Goal: Information Seeking & Learning: Find specific page/section

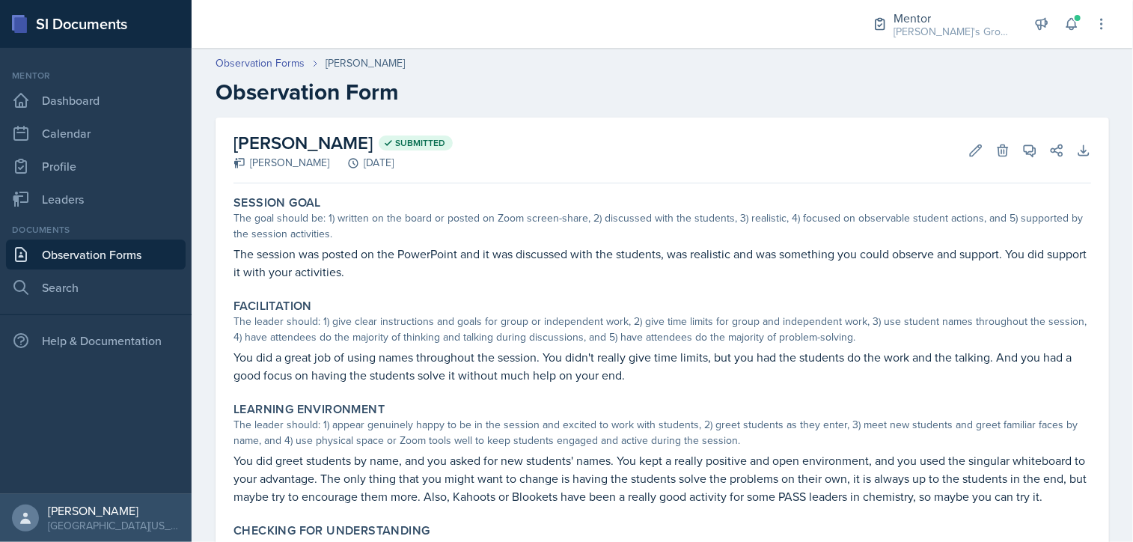
scroll to position [436, 0]
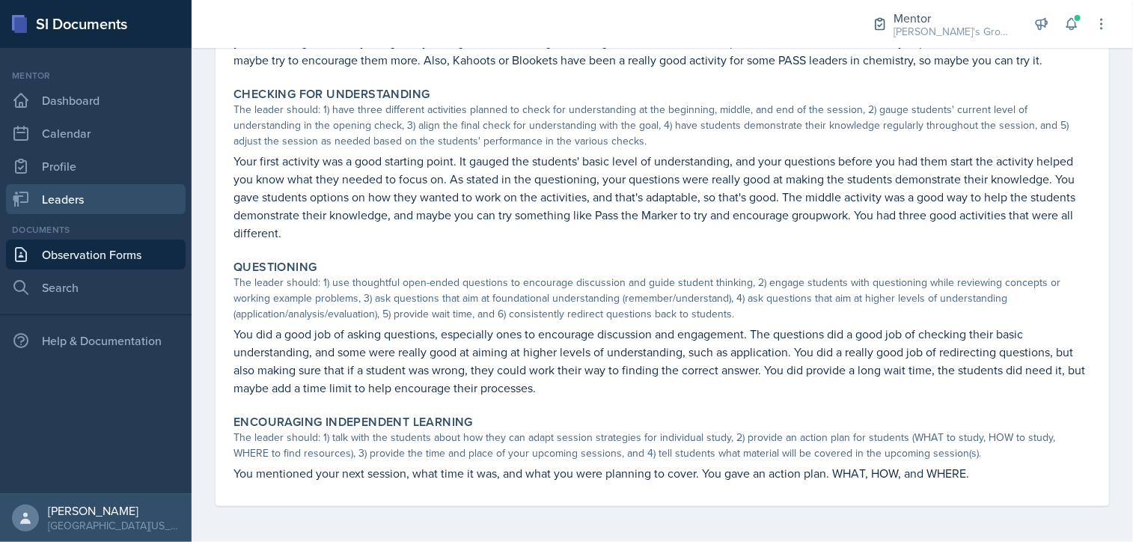
click at [112, 198] on link "Leaders" at bounding box center [96, 199] width 180 height 30
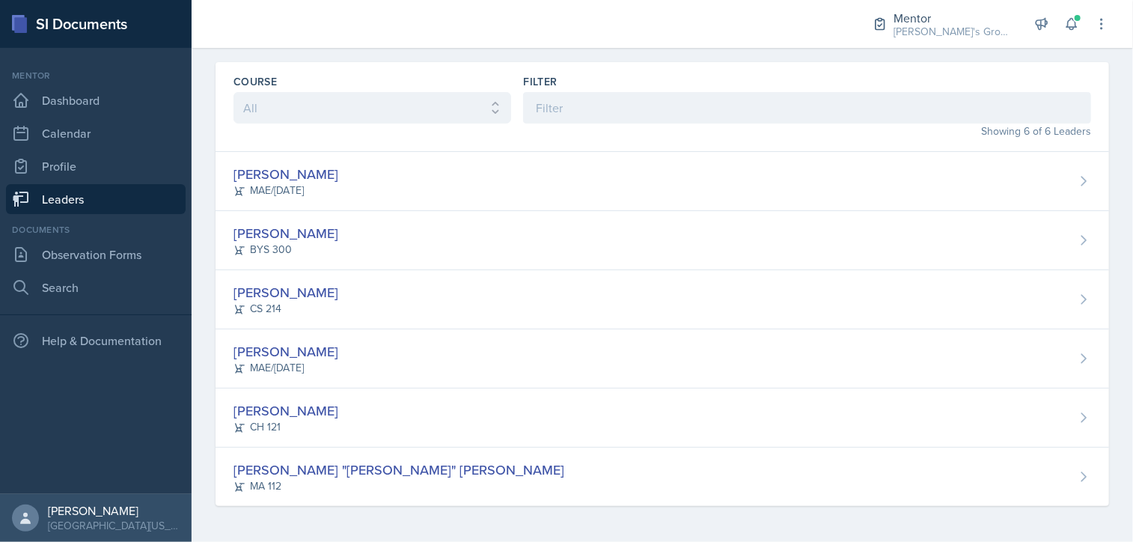
scroll to position [41, 0]
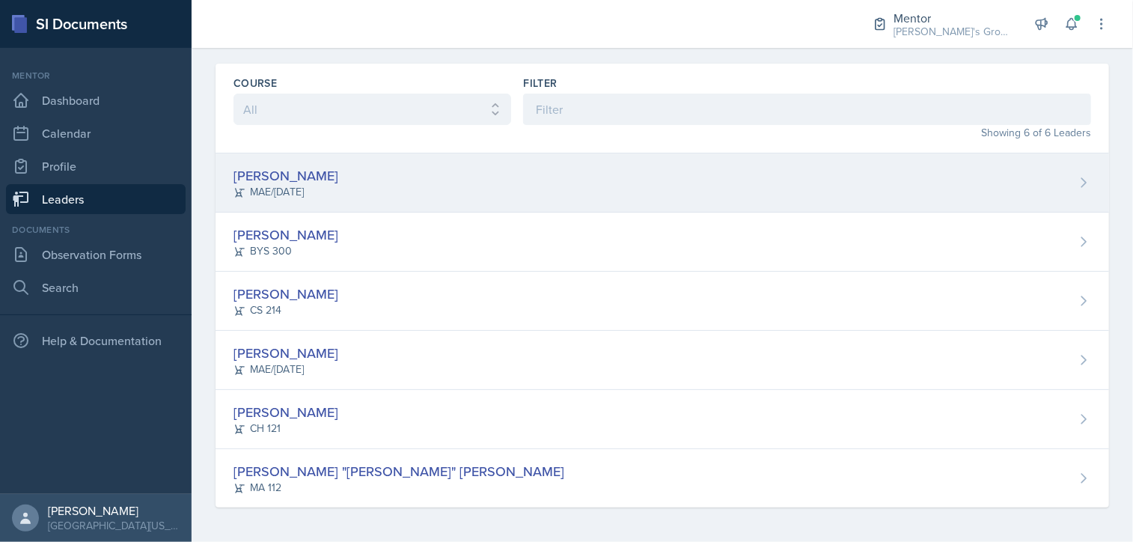
click at [314, 203] on div "[PERSON_NAME] MAE/[DATE]" at bounding box center [663, 182] width 894 height 59
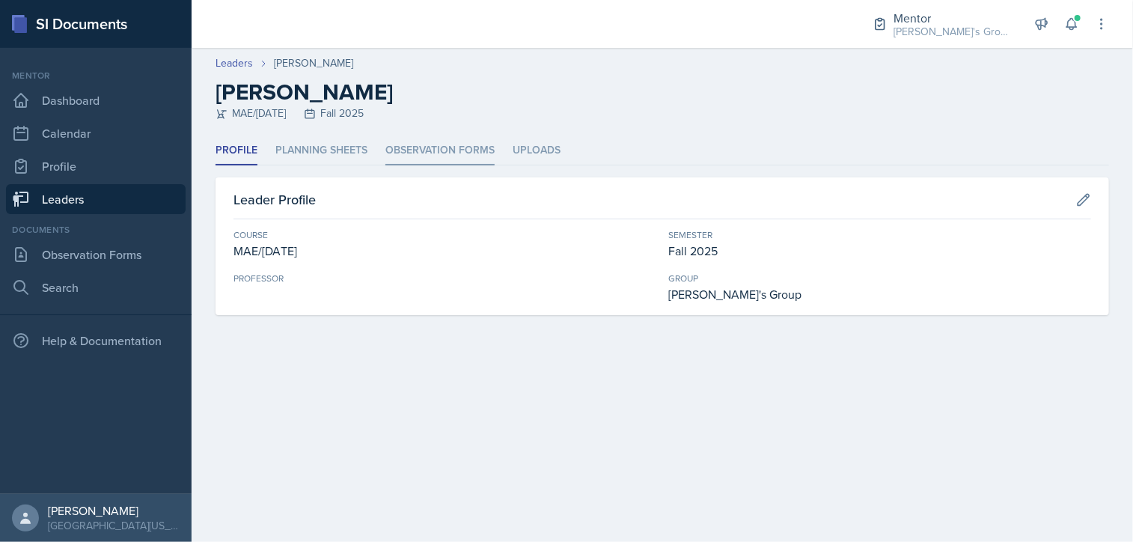
click at [416, 157] on li "Observation Forms" at bounding box center [439, 150] width 109 height 29
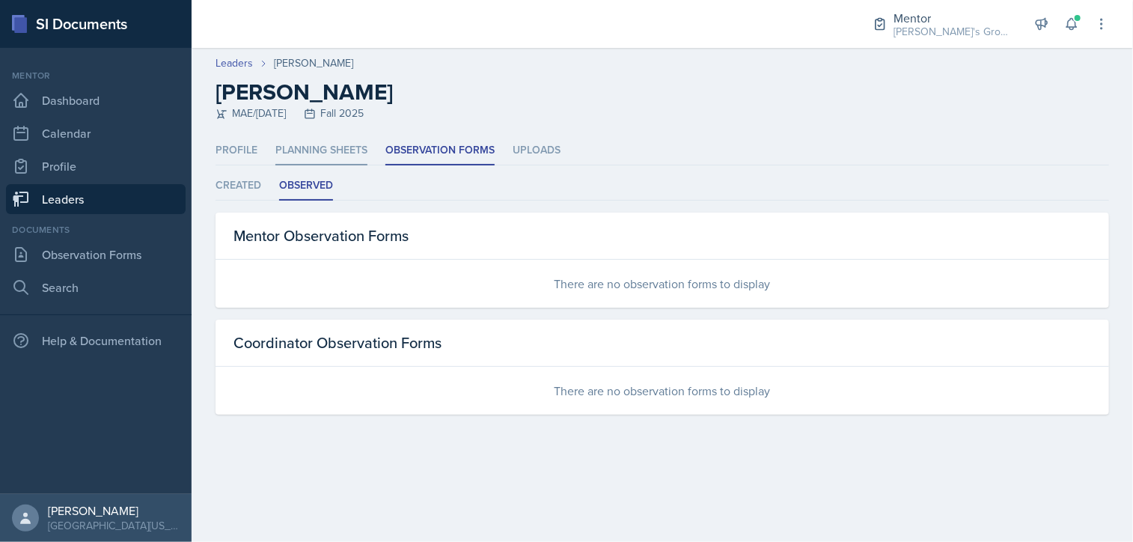
click at [358, 149] on li "Planning Sheets" at bounding box center [321, 150] width 92 height 29
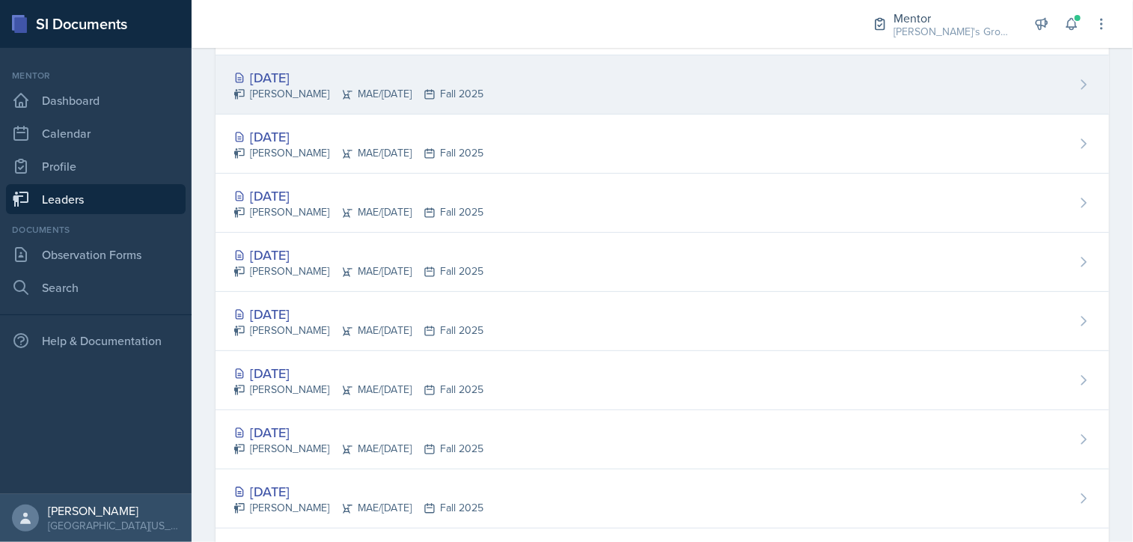
scroll to position [170, 0]
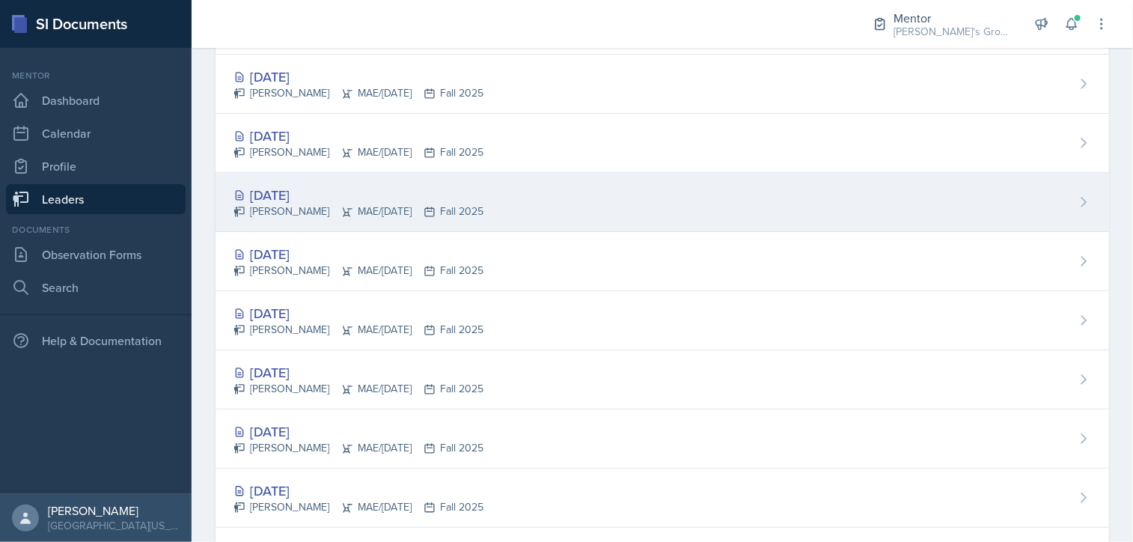
click at [680, 195] on div "[DATE] [PERSON_NAME] MAE/[DATE] Fall 2025" at bounding box center [663, 202] width 894 height 59
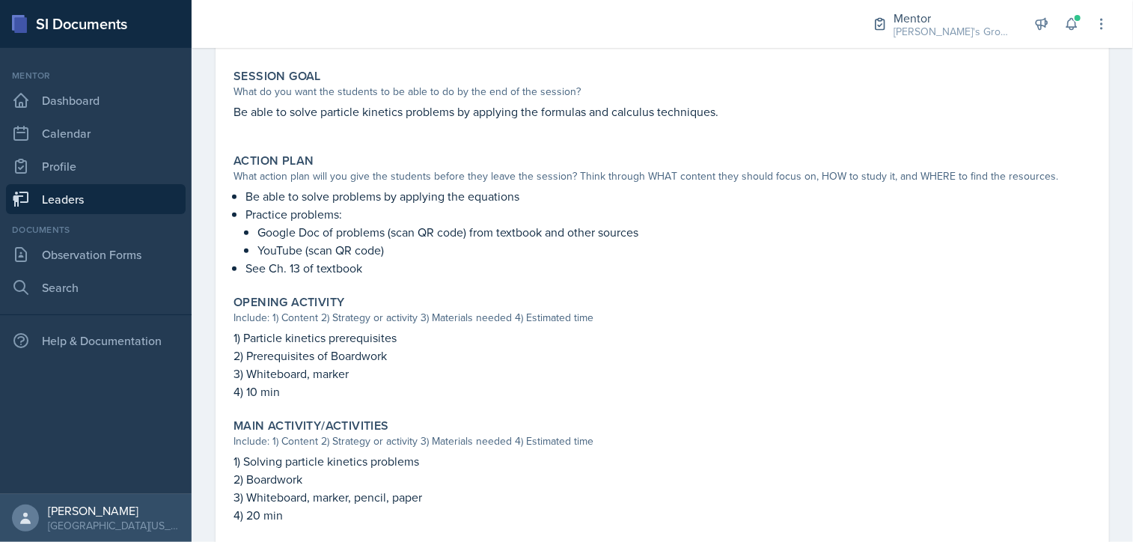
scroll to position [298, 0]
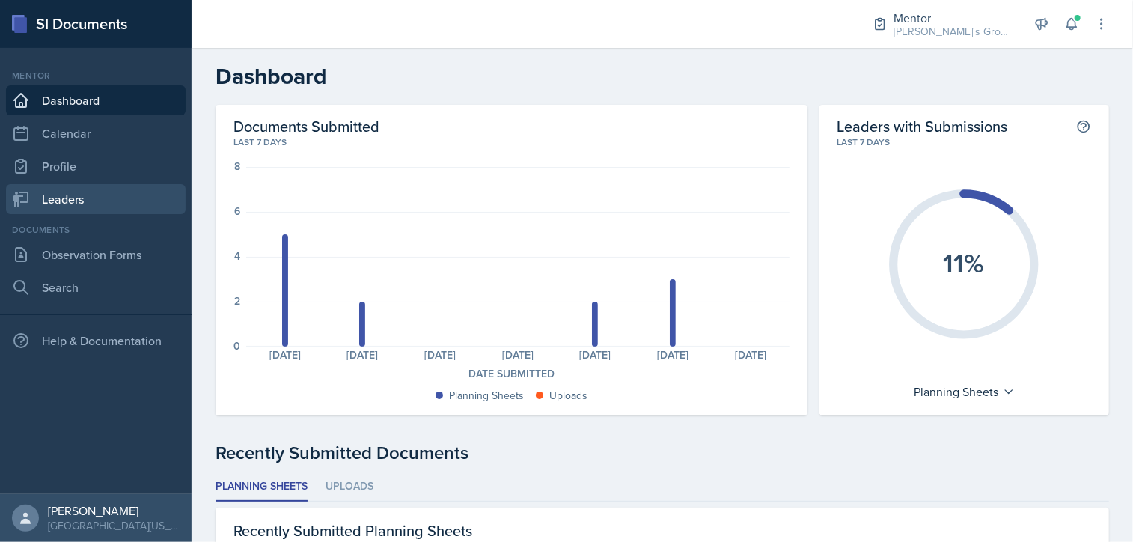
click at [96, 197] on link "Leaders" at bounding box center [96, 199] width 180 height 30
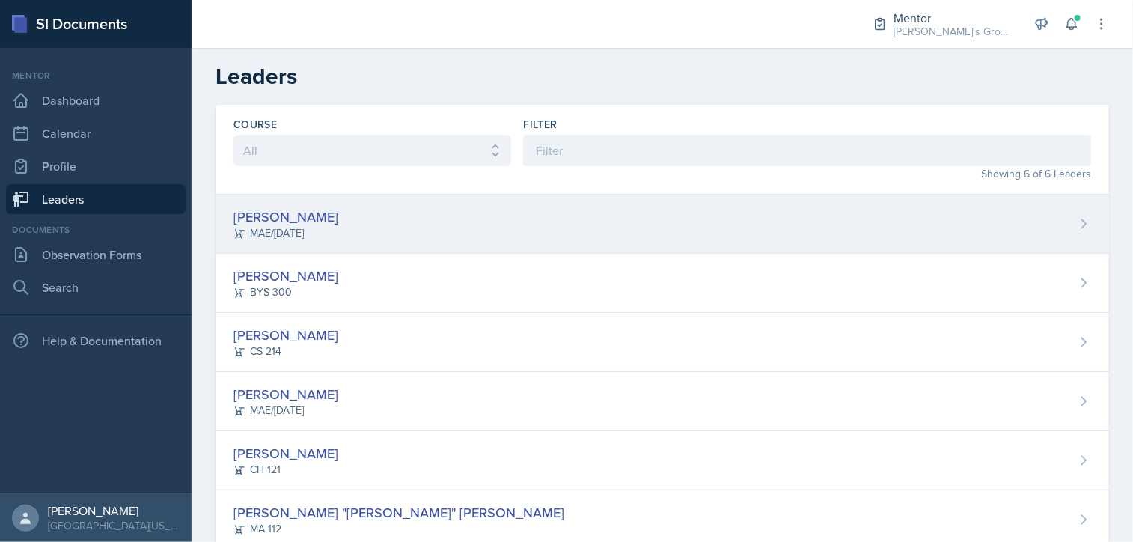
click at [367, 209] on div "[PERSON_NAME] MAE/[DATE]" at bounding box center [663, 224] width 894 height 59
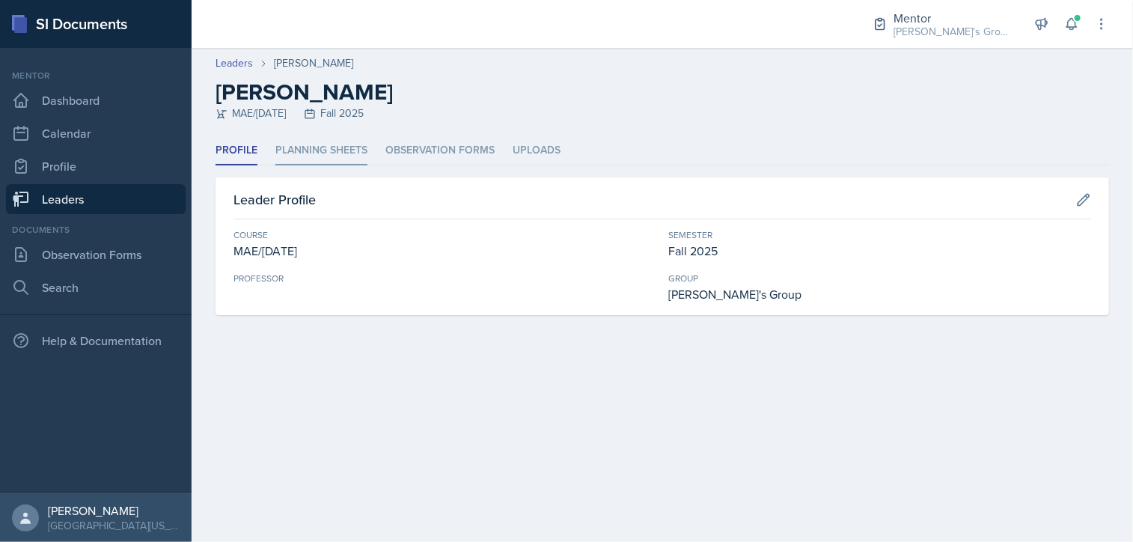
click at [344, 154] on li "Planning Sheets" at bounding box center [321, 150] width 92 height 29
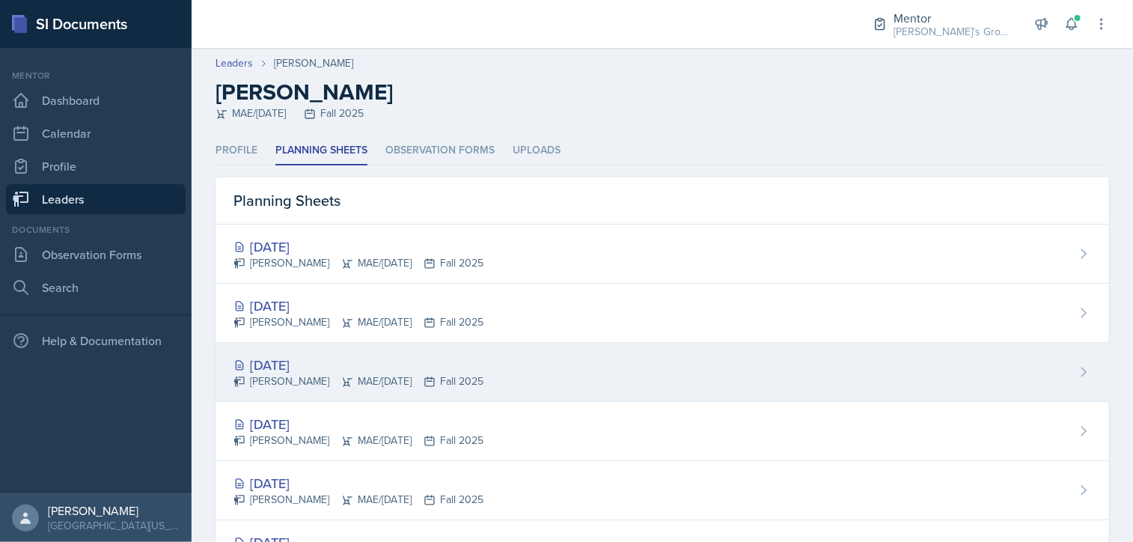
scroll to position [25, 0]
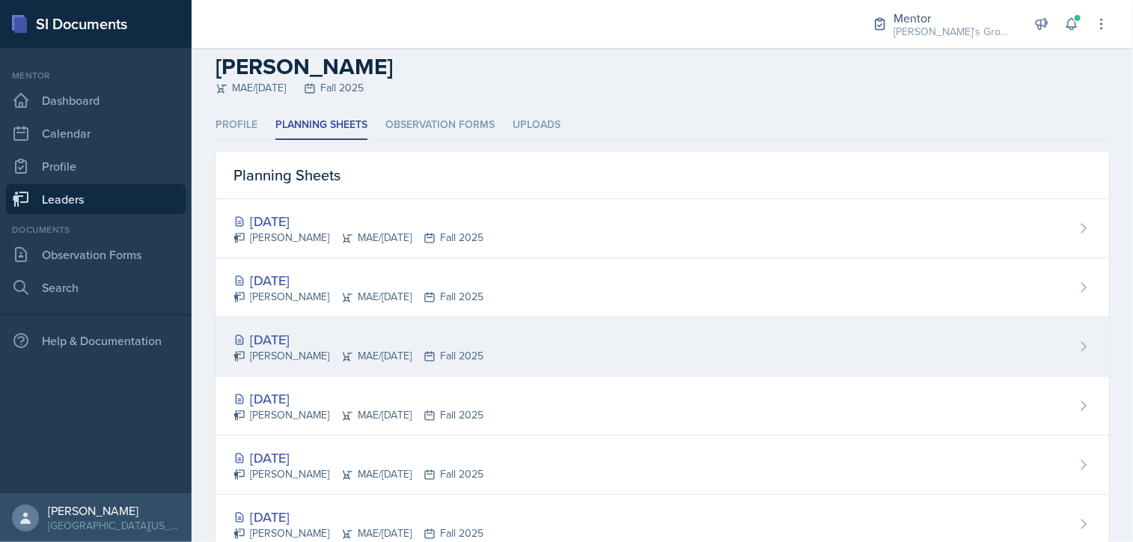
click at [396, 344] on div "[DATE]" at bounding box center [359, 339] width 250 height 20
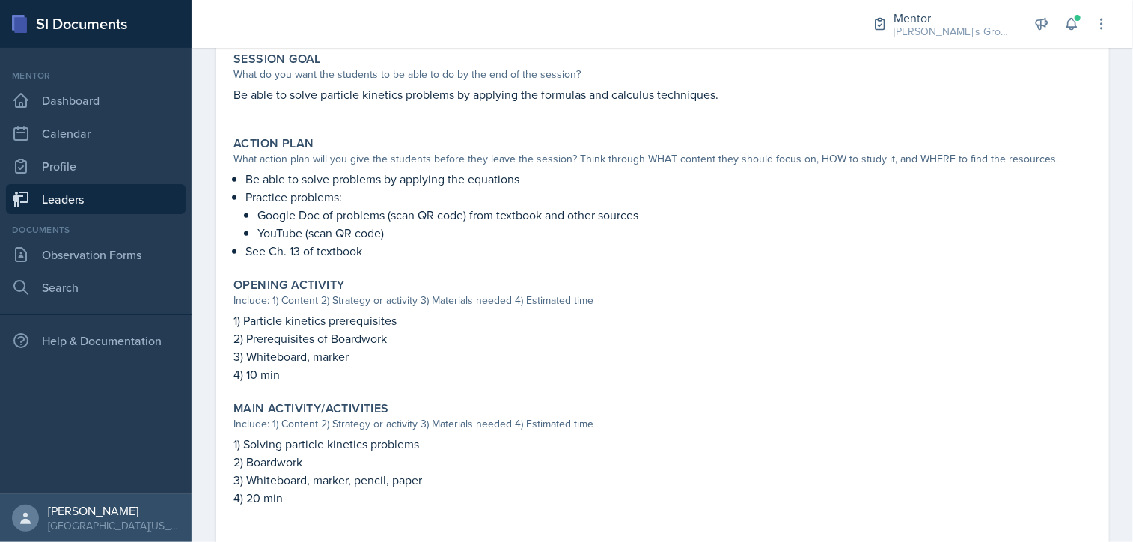
scroll to position [698, 0]
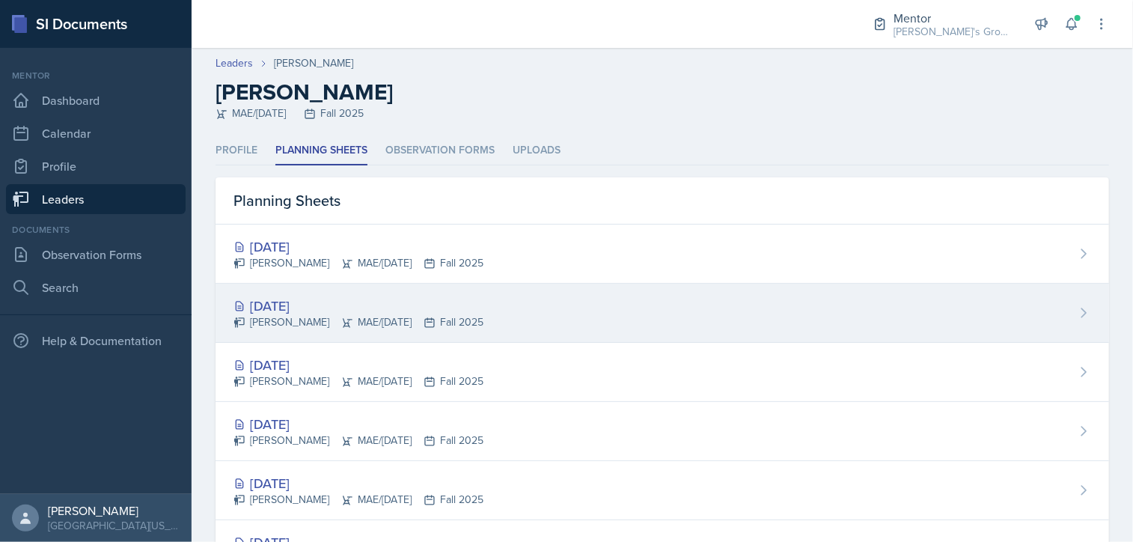
click at [648, 312] on div "[DATE] [PERSON_NAME] MAE/[DATE] Fall 2025" at bounding box center [663, 313] width 894 height 59
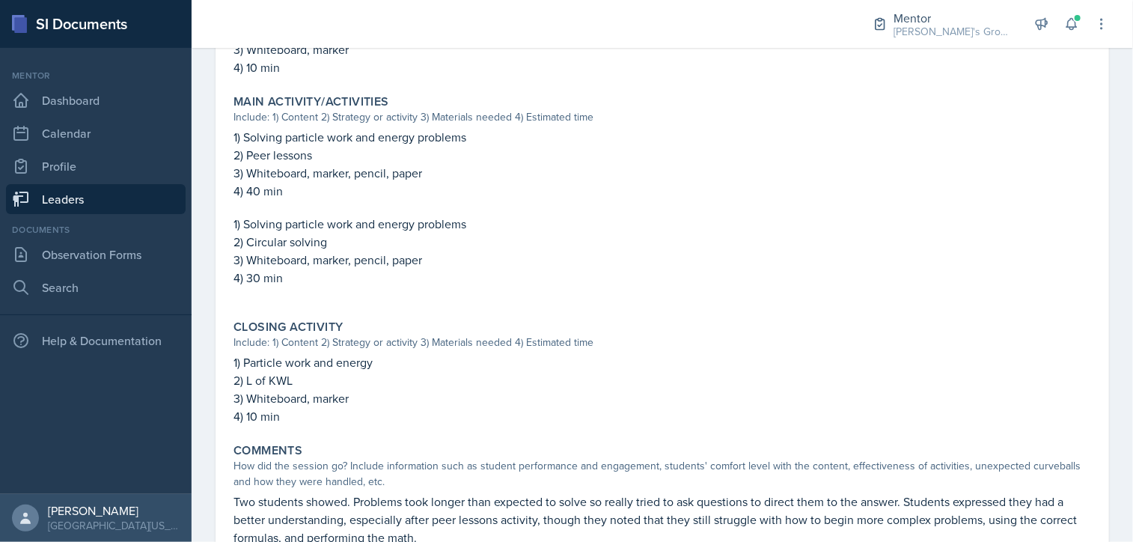
scroll to position [686, 0]
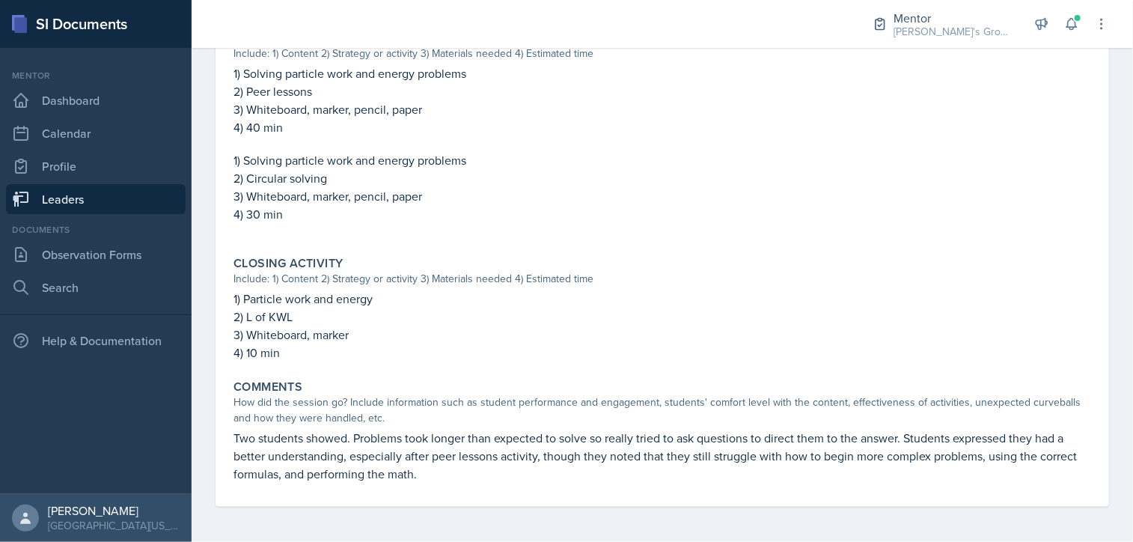
click at [55, 214] on nav "Mentor Dashboard Calendar Profile Leaders Documents Observation Forms Search He…" at bounding box center [96, 271] width 192 height 446
click at [55, 209] on link "Leaders" at bounding box center [96, 199] width 180 height 30
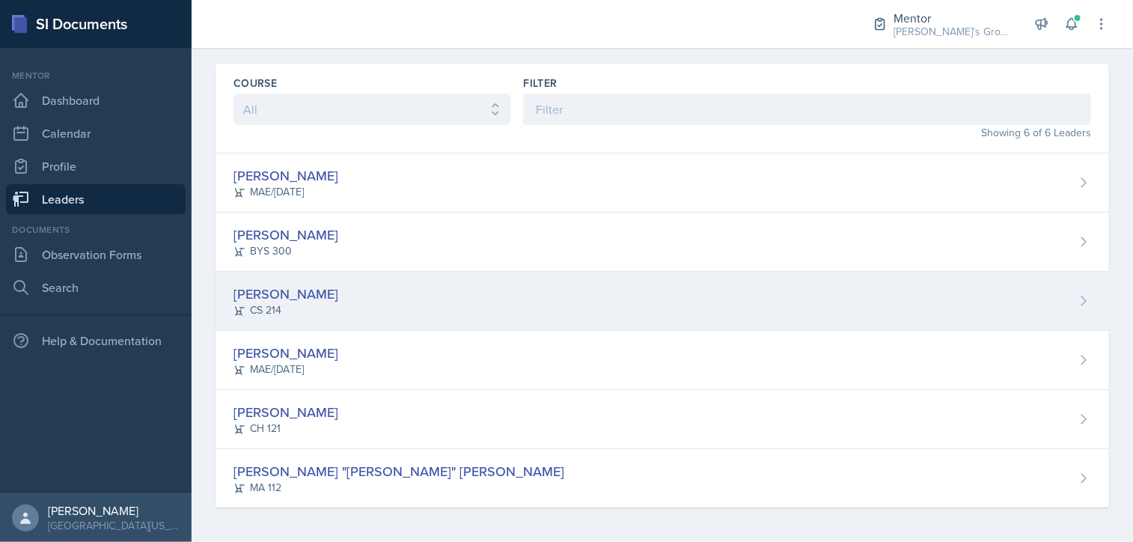
click at [326, 302] on div "[PERSON_NAME]" at bounding box center [286, 294] width 105 height 20
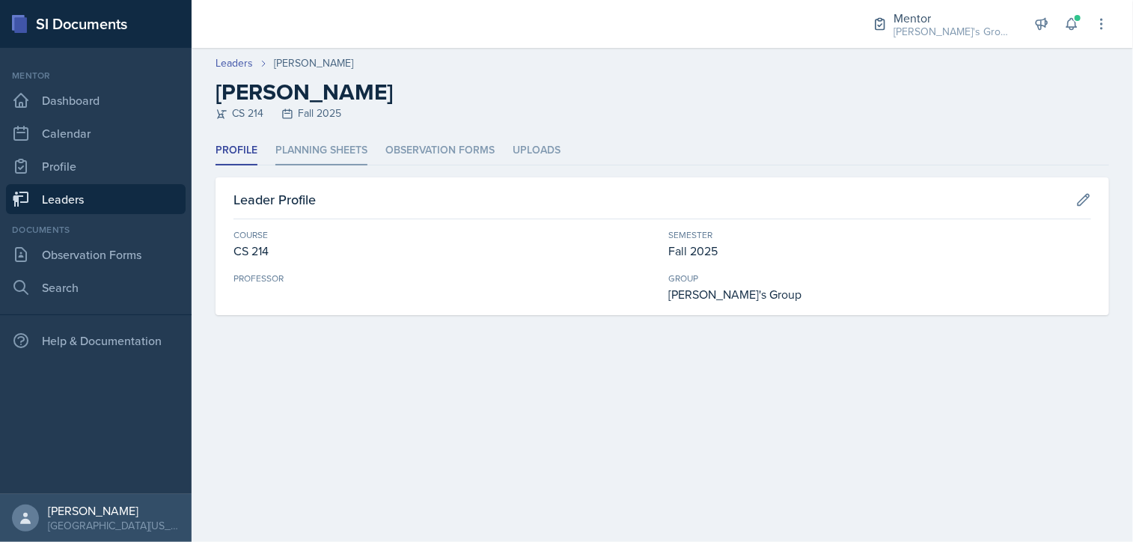
click at [302, 140] on li "Planning Sheets" at bounding box center [321, 150] width 92 height 29
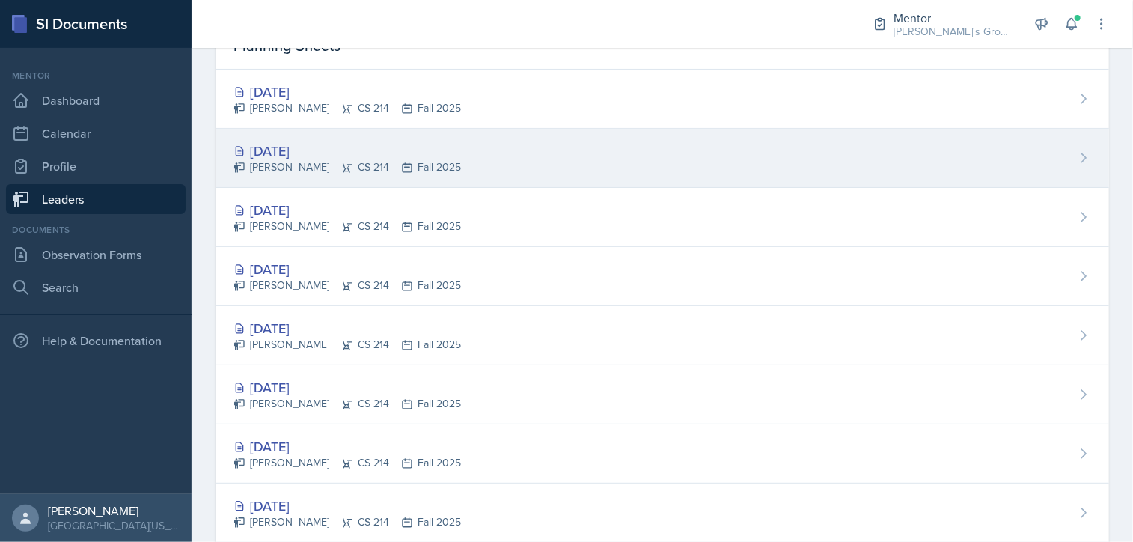
scroll to position [144, 0]
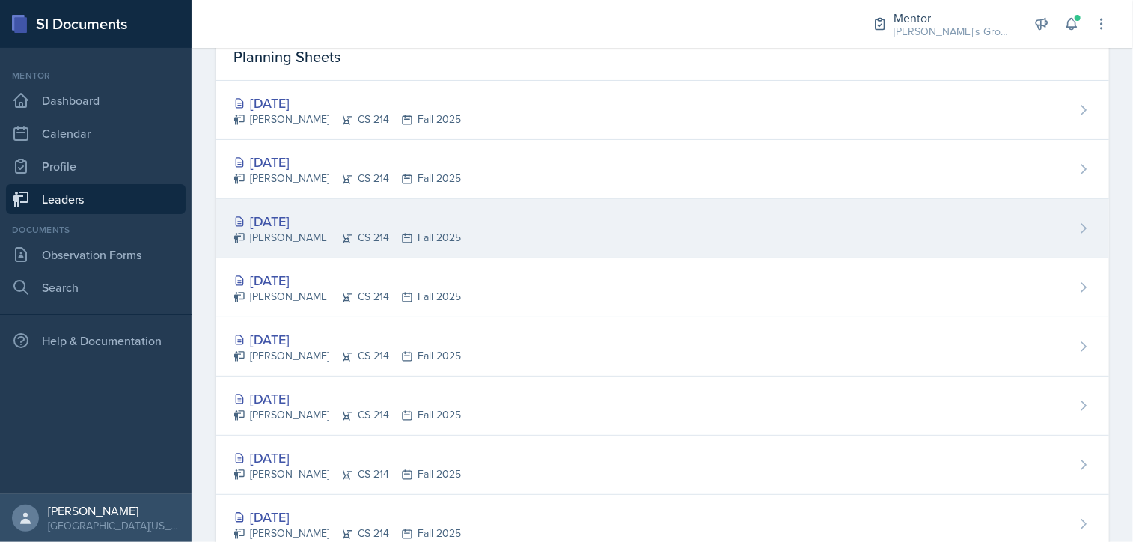
click at [376, 252] on div "[DATE] [PERSON_NAME] CS 214 Fall 2025" at bounding box center [663, 228] width 894 height 59
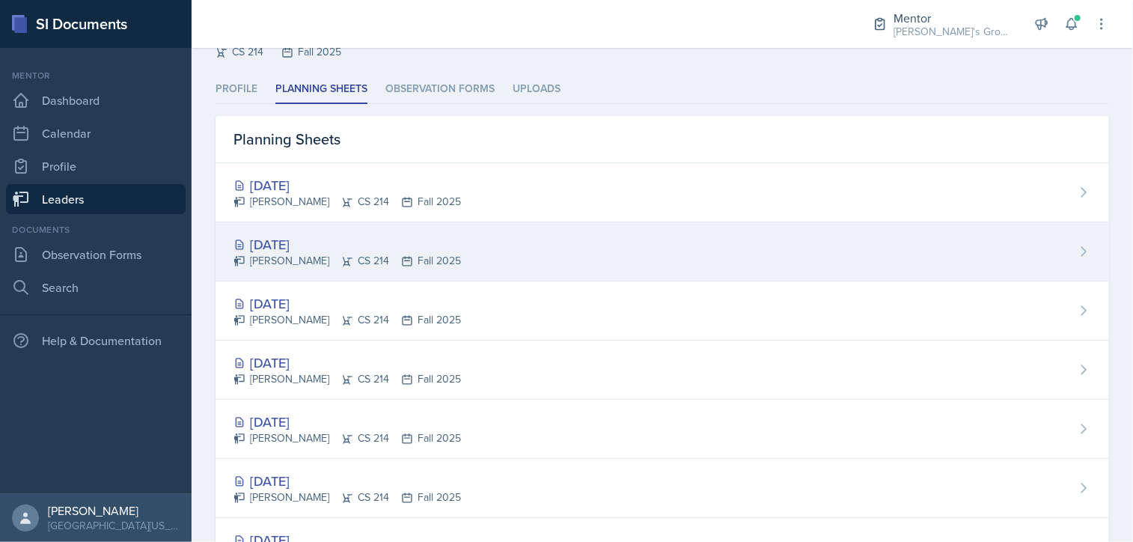
scroll to position [70, 0]
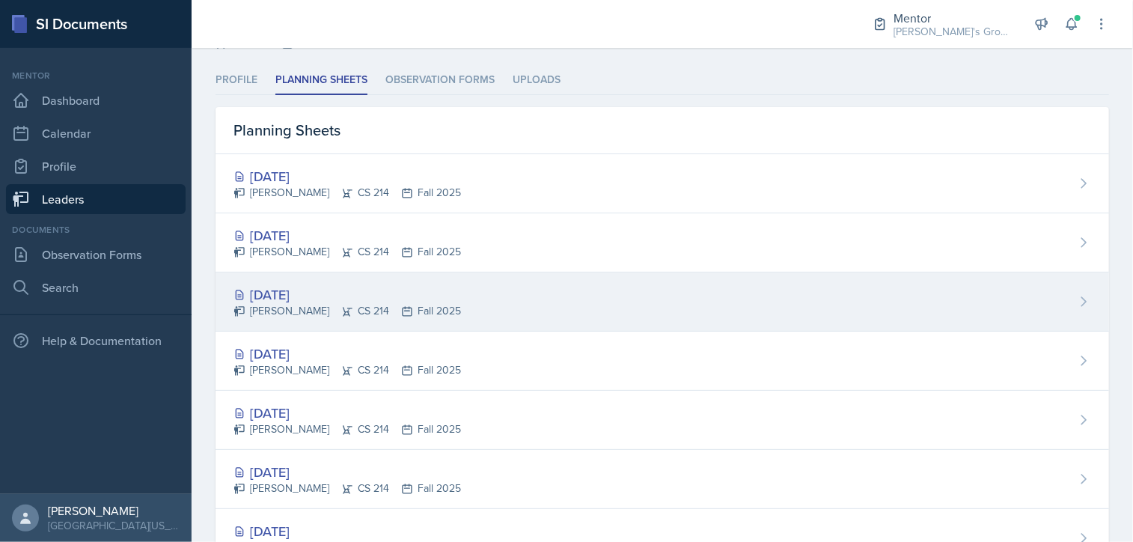
click at [499, 304] on div "[DATE] [PERSON_NAME] CS 214 Fall 2025" at bounding box center [663, 301] width 894 height 59
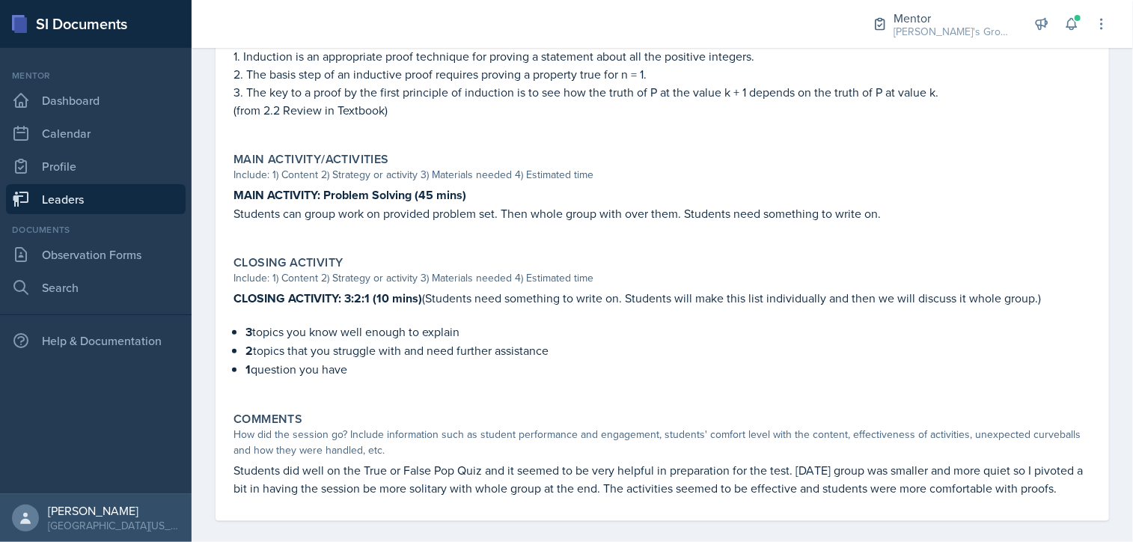
scroll to position [629, 0]
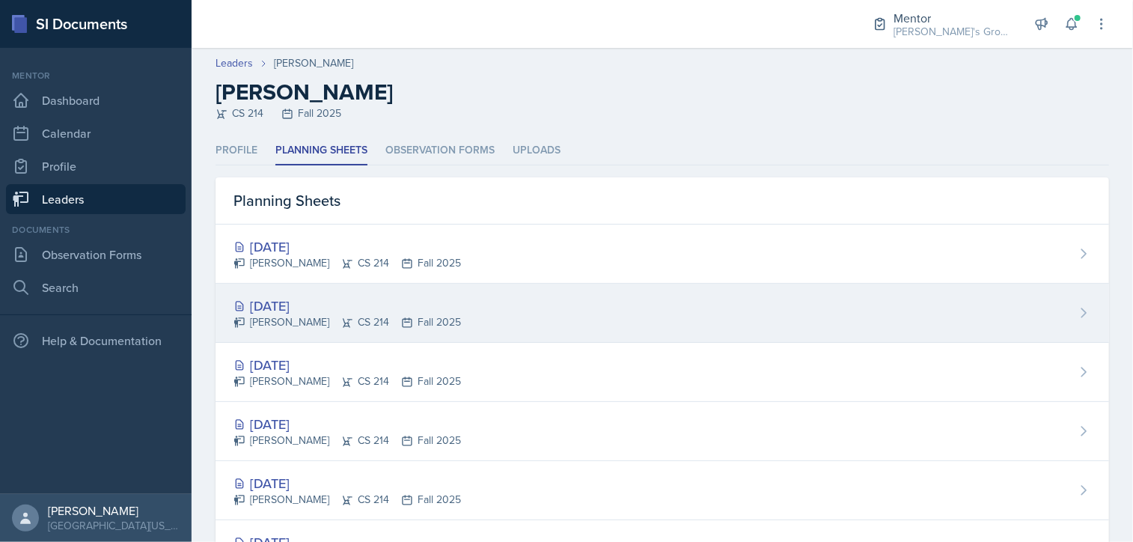
click at [356, 330] on div "[DATE] [PERSON_NAME] CS 214 Fall 2025" at bounding box center [663, 313] width 894 height 59
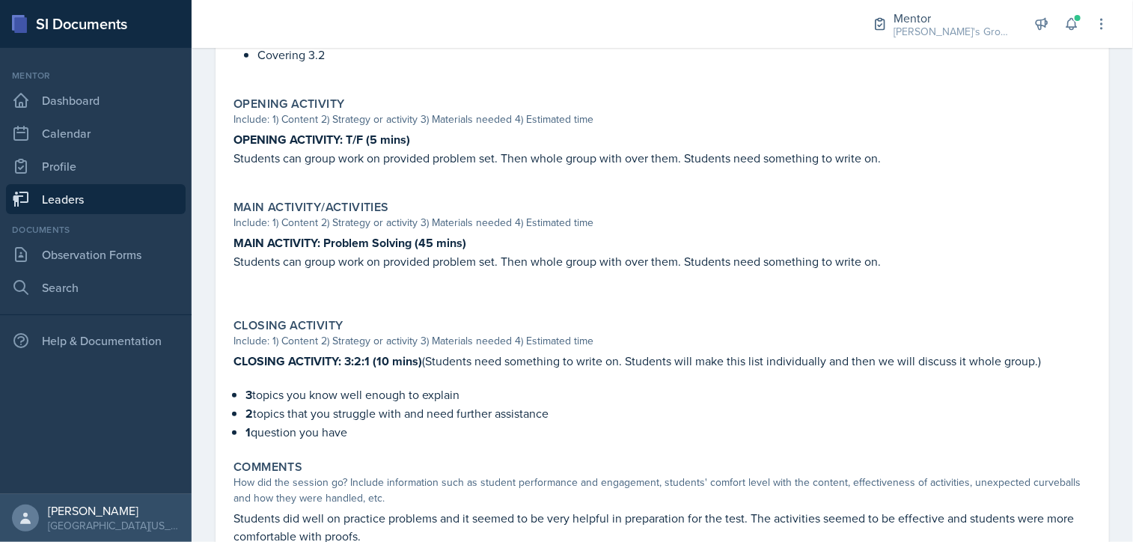
scroll to position [608, 0]
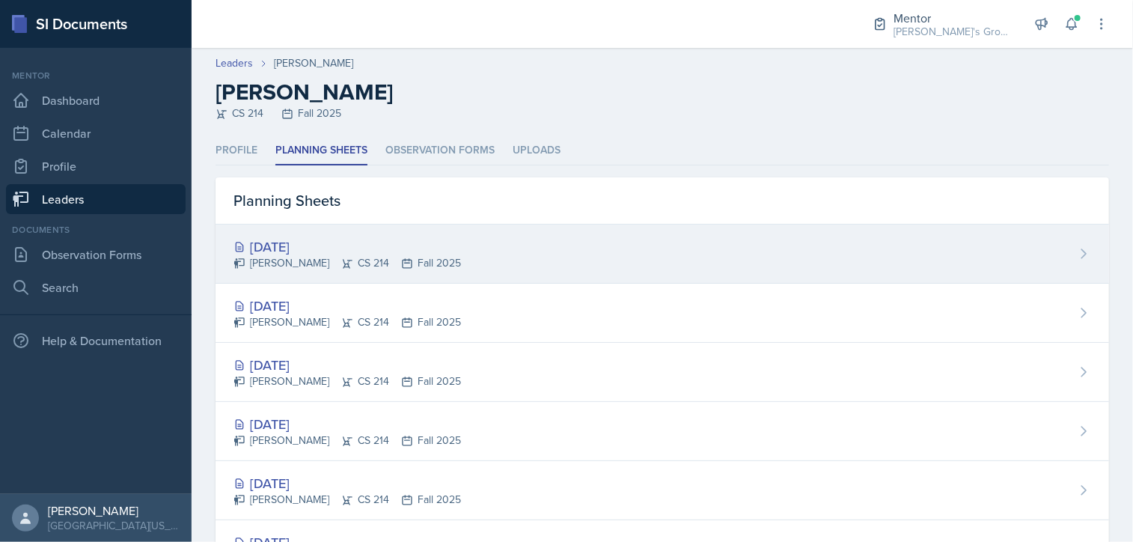
click at [309, 259] on div "[PERSON_NAME] CS 214 Fall 2025" at bounding box center [348, 263] width 228 height 16
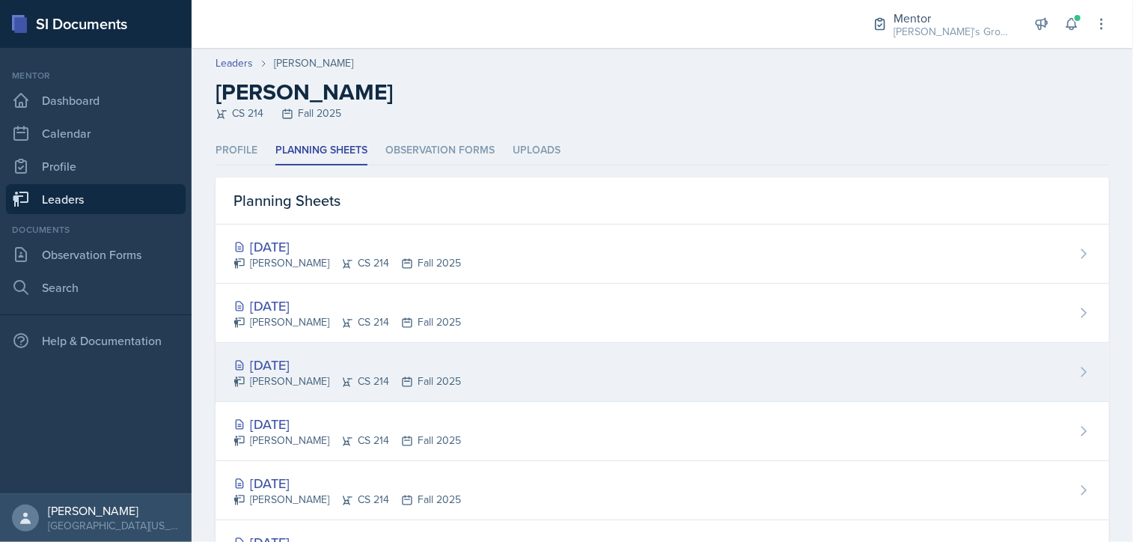
click at [340, 356] on div "[DATE]" at bounding box center [348, 365] width 228 height 20
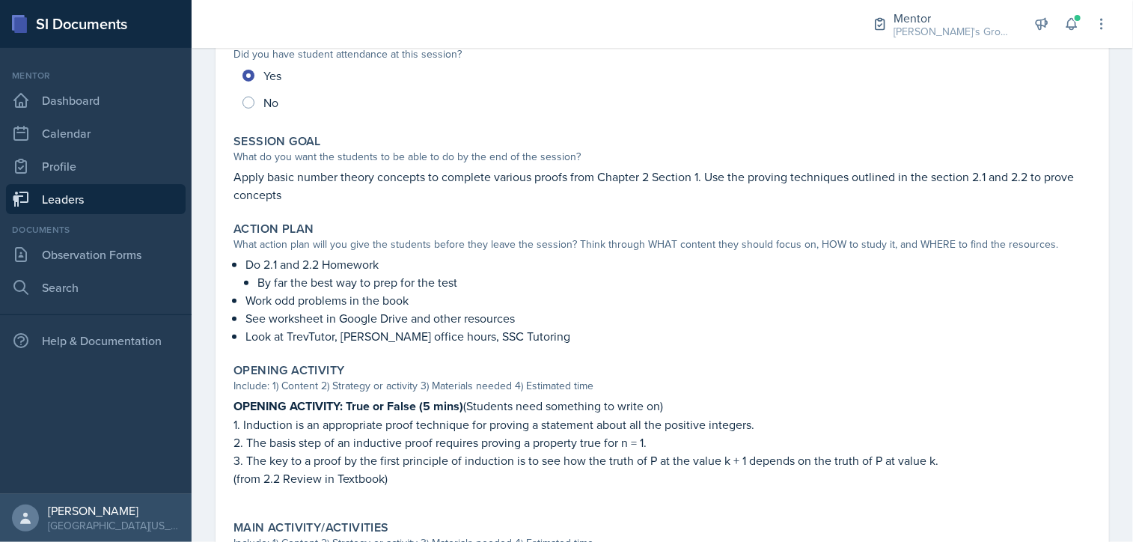
scroll to position [228, 0]
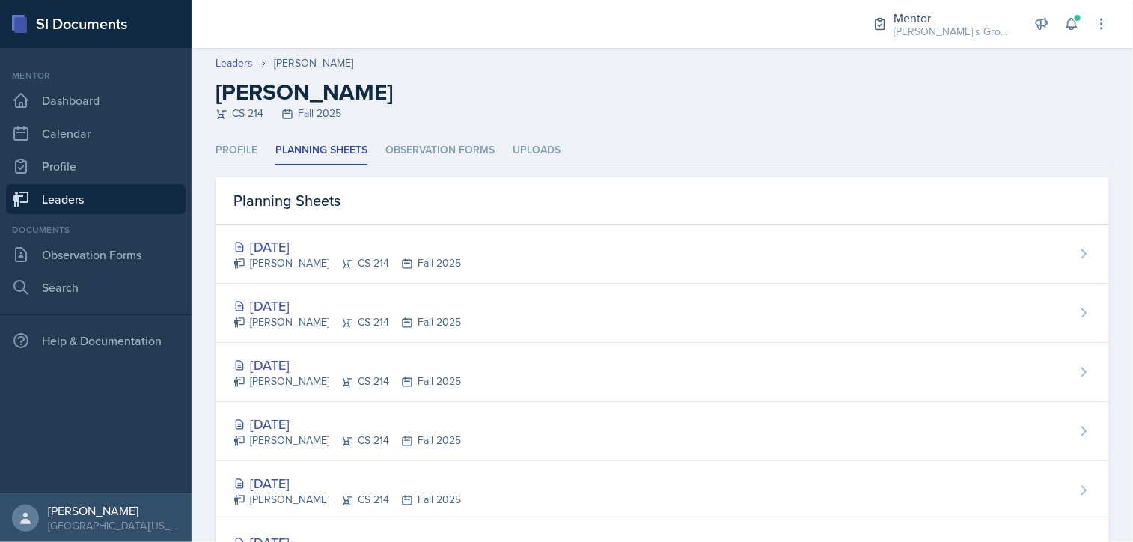
click at [130, 206] on link "Leaders" at bounding box center [96, 199] width 180 height 30
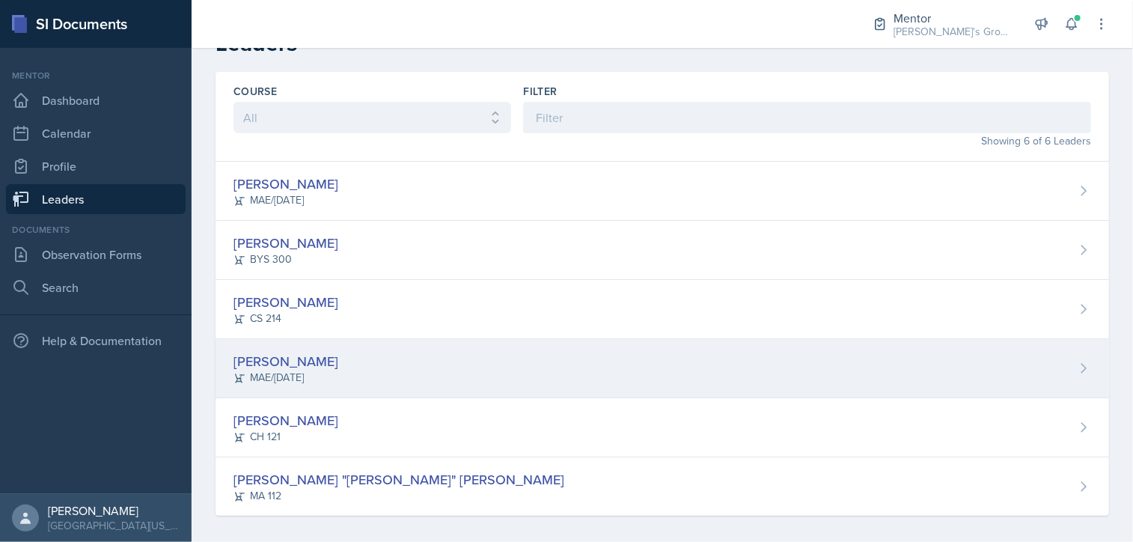
scroll to position [35, 0]
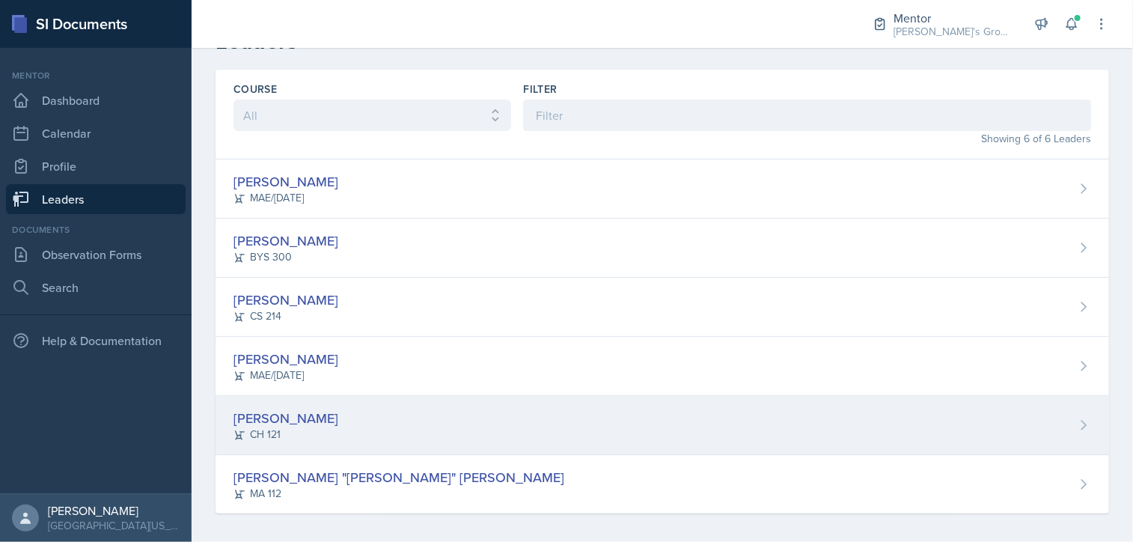
click at [338, 424] on div "[PERSON_NAME]" at bounding box center [286, 418] width 105 height 20
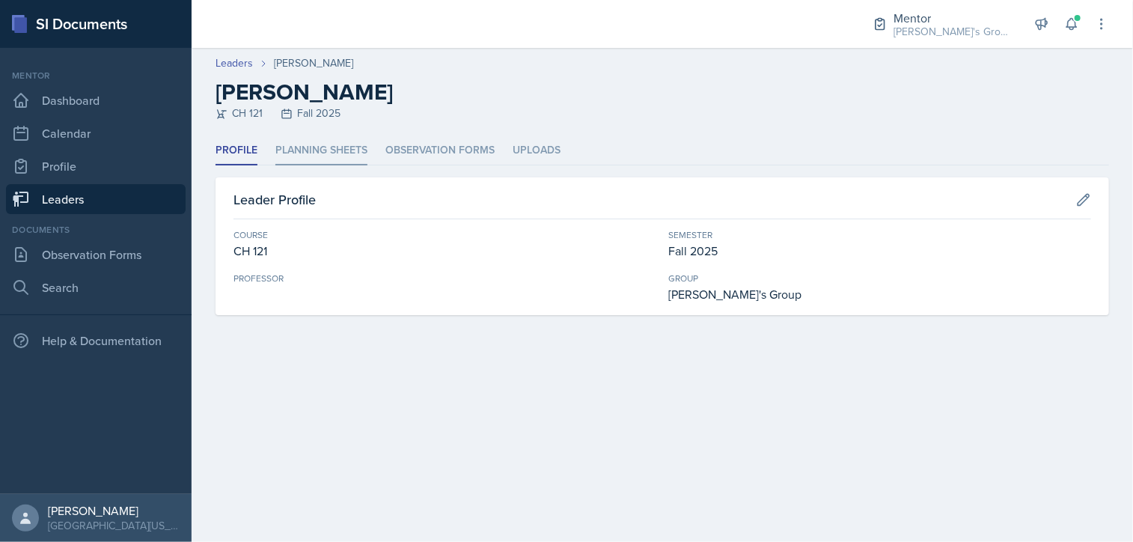
click at [313, 147] on li "Planning Sheets" at bounding box center [321, 150] width 92 height 29
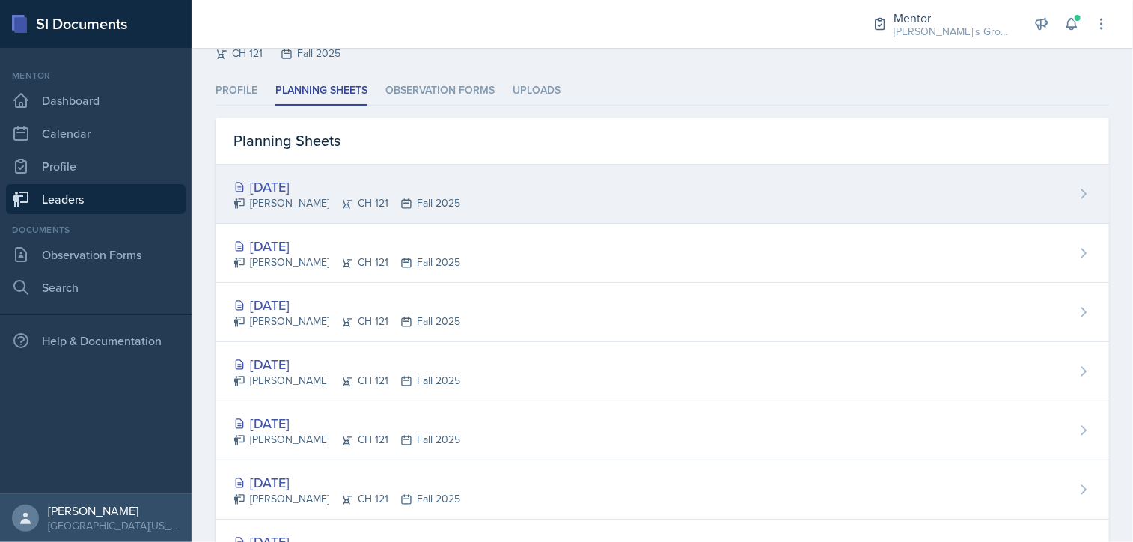
scroll to position [61, 0]
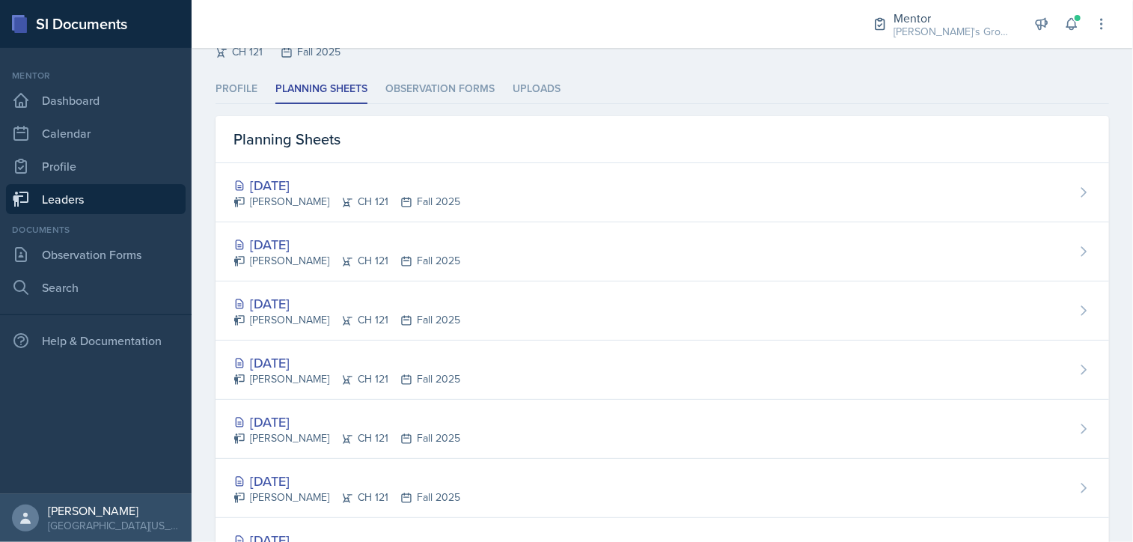
click at [662, 134] on div "Planning Sheets" at bounding box center [663, 139] width 894 height 47
click at [69, 191] on link "Leaders" at bounding box center [96, 199] width 180 height 30
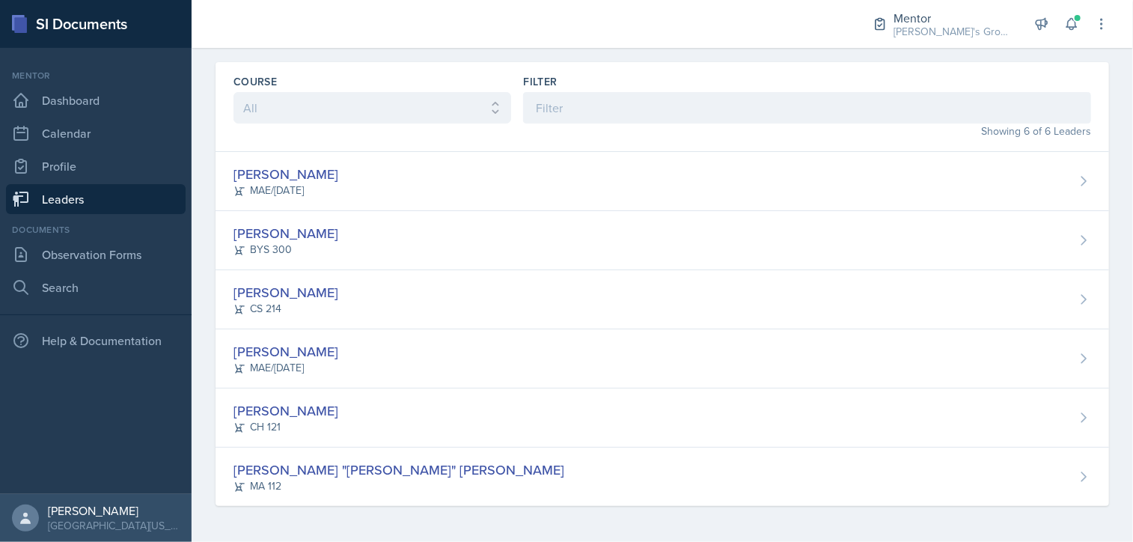
scroll to position [41, 0]
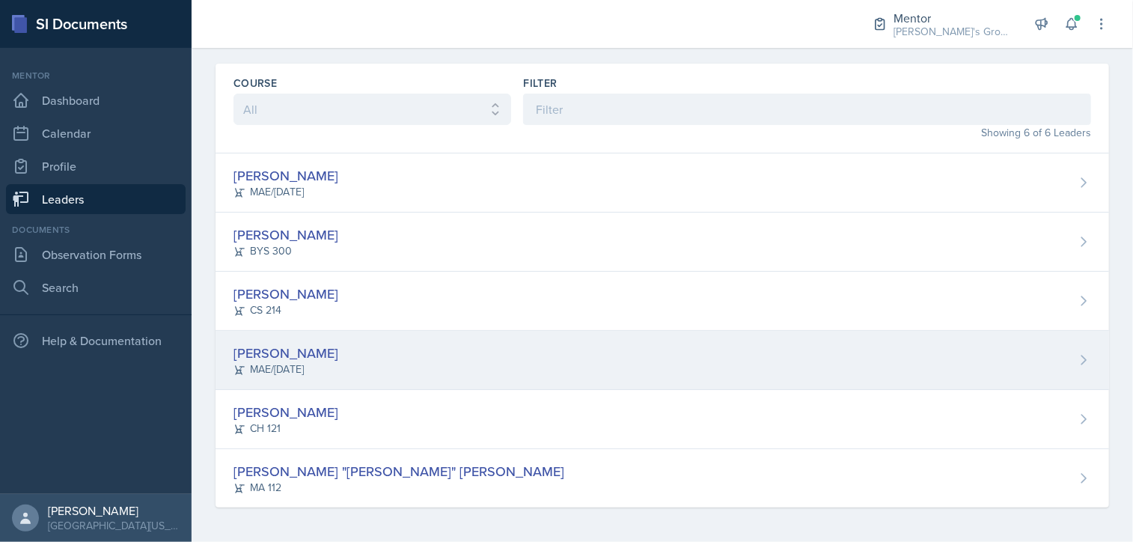
click at [311, 373] on div "[PERSON_NAME] [PERSON_NAME]/[DATE]" at bounding box center [663, 360] width 894 height 59
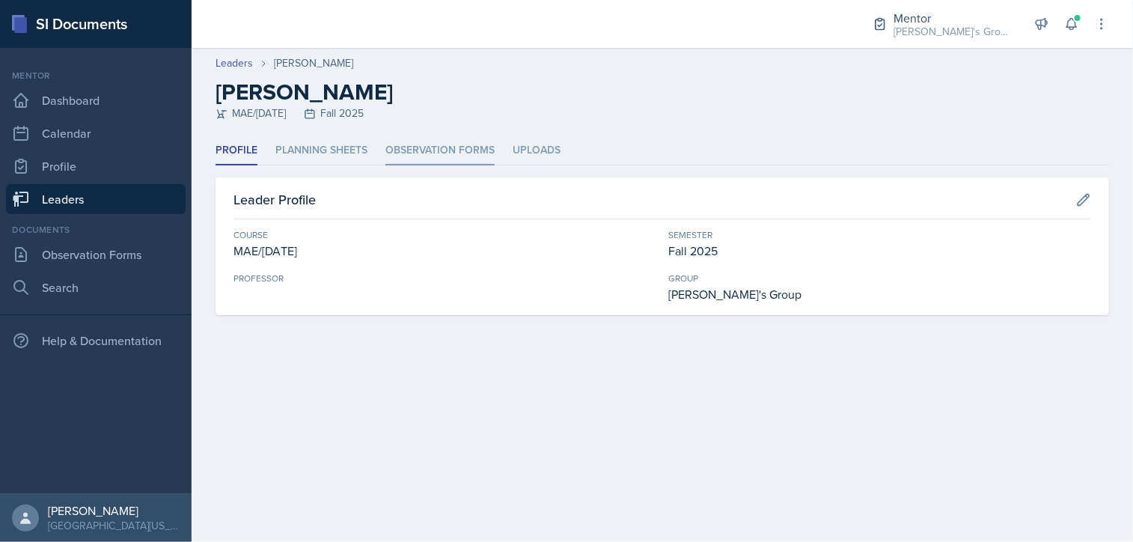
click at [421, 146] on li "Observation Forms" at bounding box center [439, 150] width 109 height 29
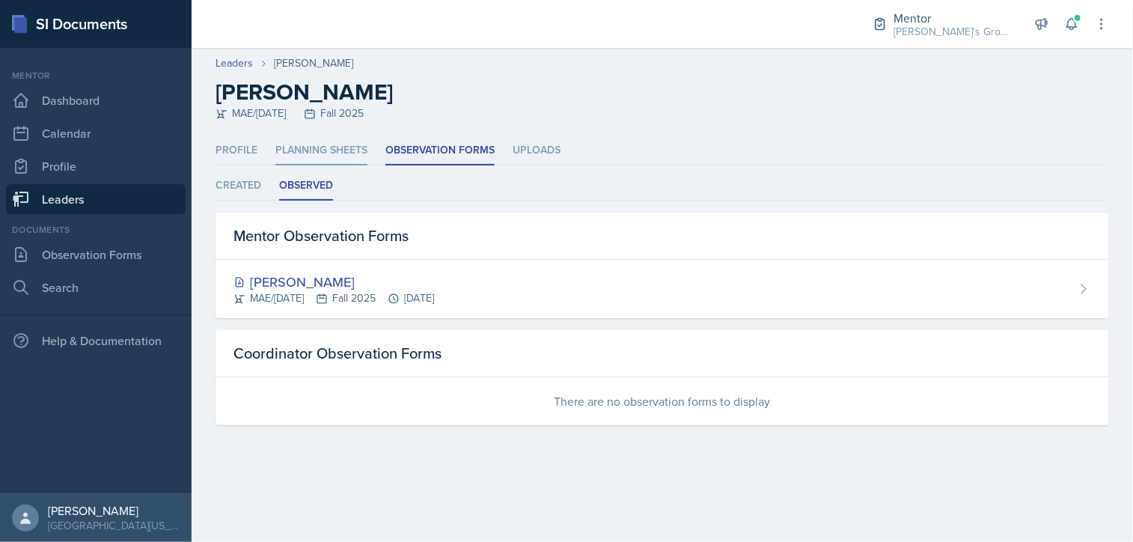
click at [350, 142] on li "Planning Sheets" at bounding box center [321, 150] width 92 height 29
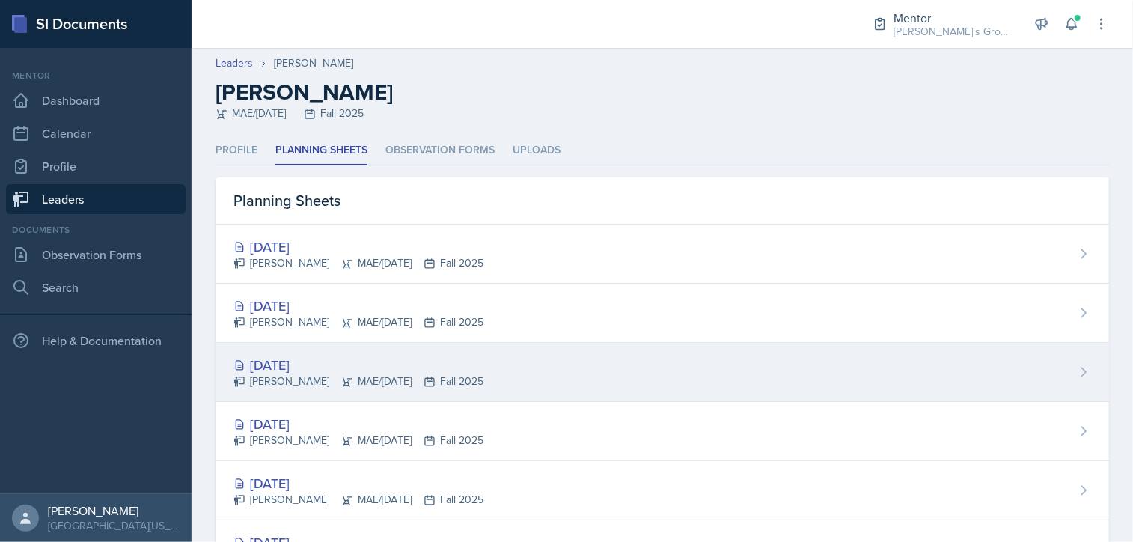
click at [359, 361] on div "[DATE]" at bounding box center [359, 365] width 250 height 20
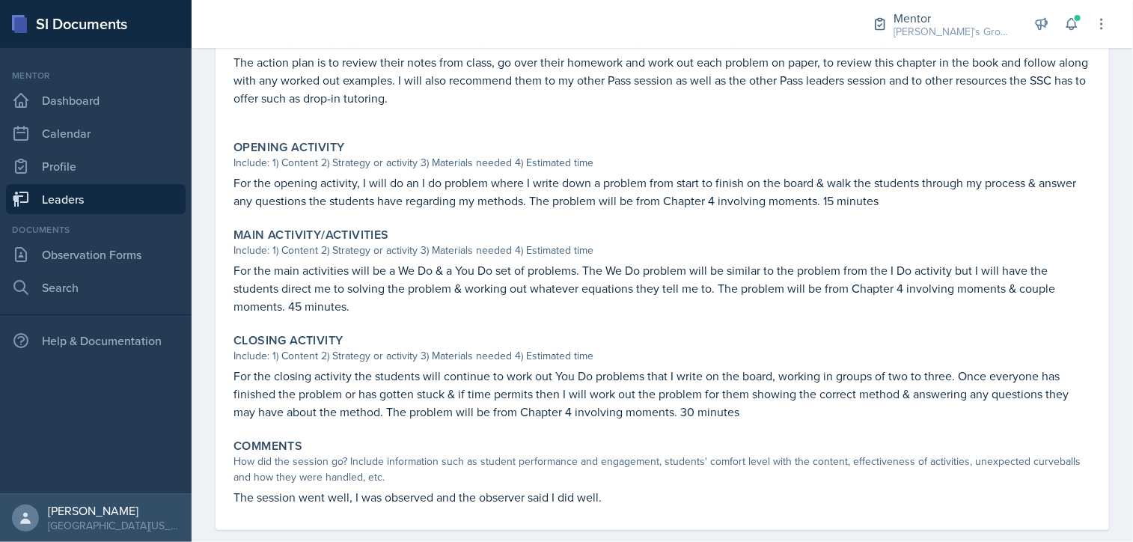
scroll to position [441, 0]
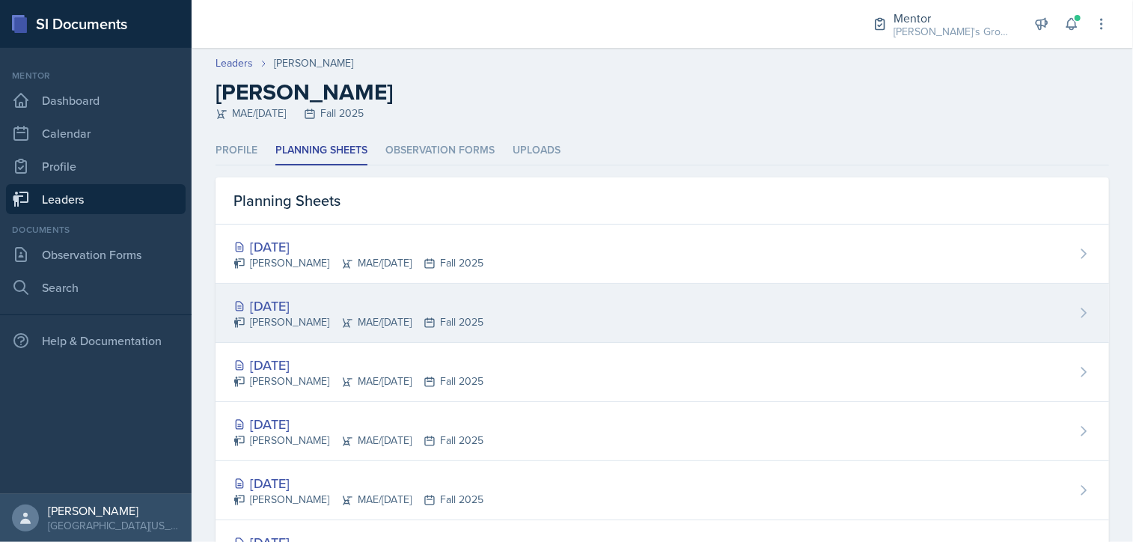
click at [382, 314] on div "[PERSON_NAME] MAE/[DATE] Fall 2025" at bounding box center [359, 322] width 250 height 16
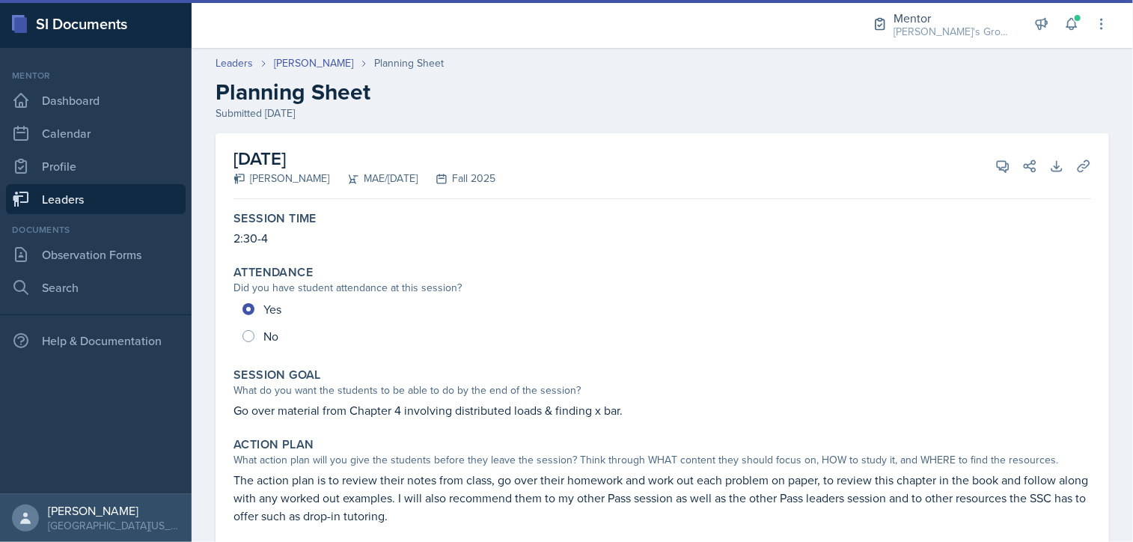
scroll to position [456, 0]
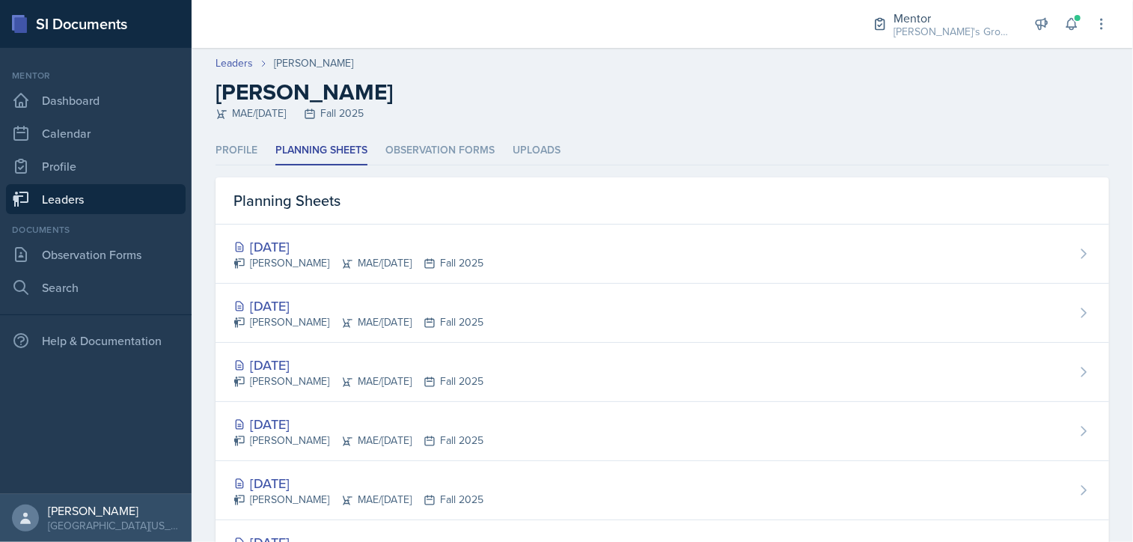
click at [164, 198] on link "Leaders" at bounding box center [96, 199] width 180 height 30
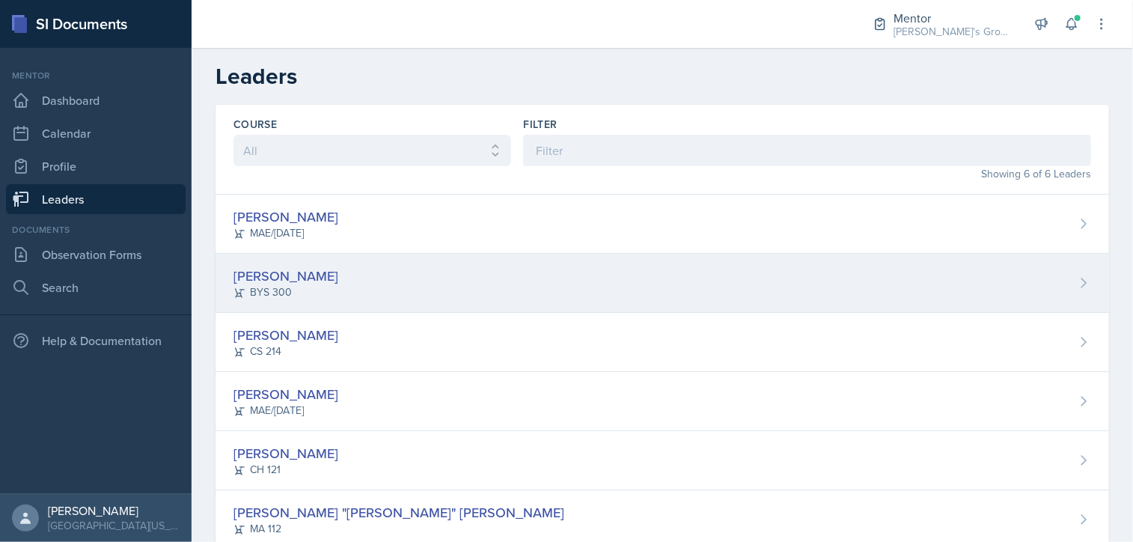
scroll to position [41, 0]
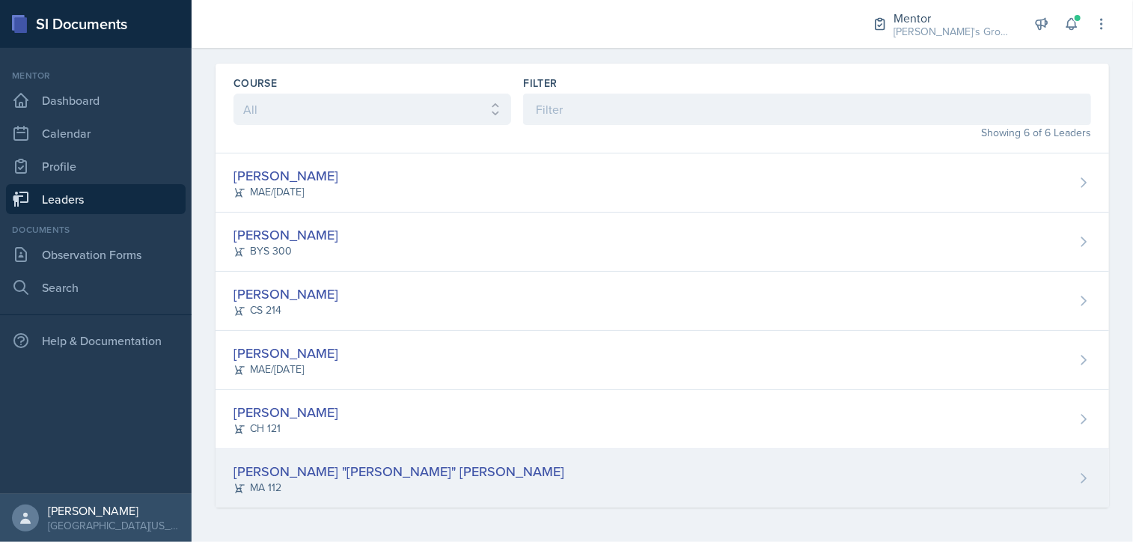
click at [404, 453] on div "[PERSON_NAME] "[PERSON_NAME]" [PERSON_NAME] MA 112" at bounding box center [663, 478] width 894 height 58
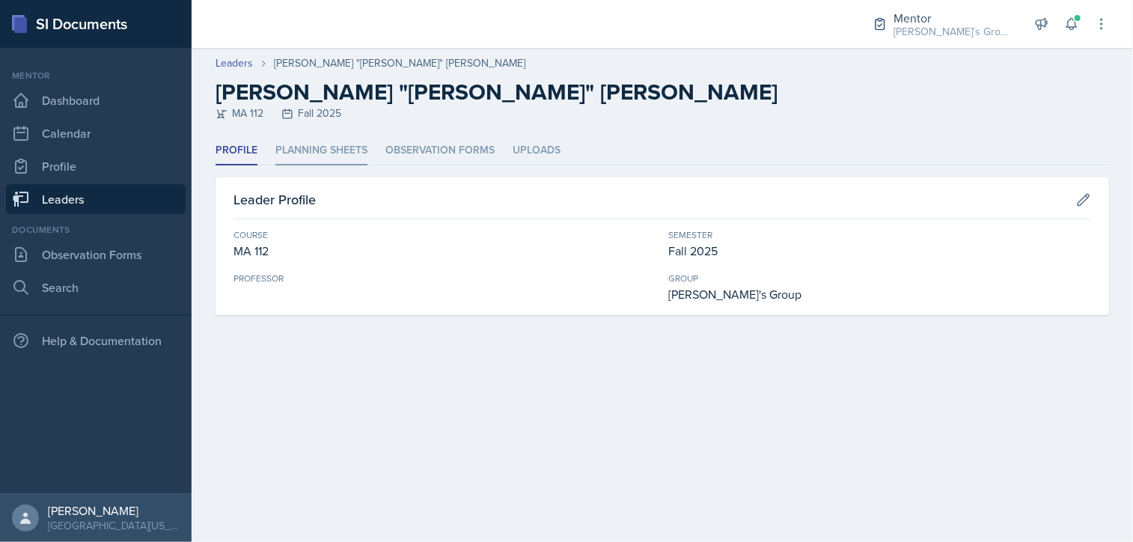
click at [345, 151] on li "Planning Sheets" at bounding box center [321, 150] width 92 height 29
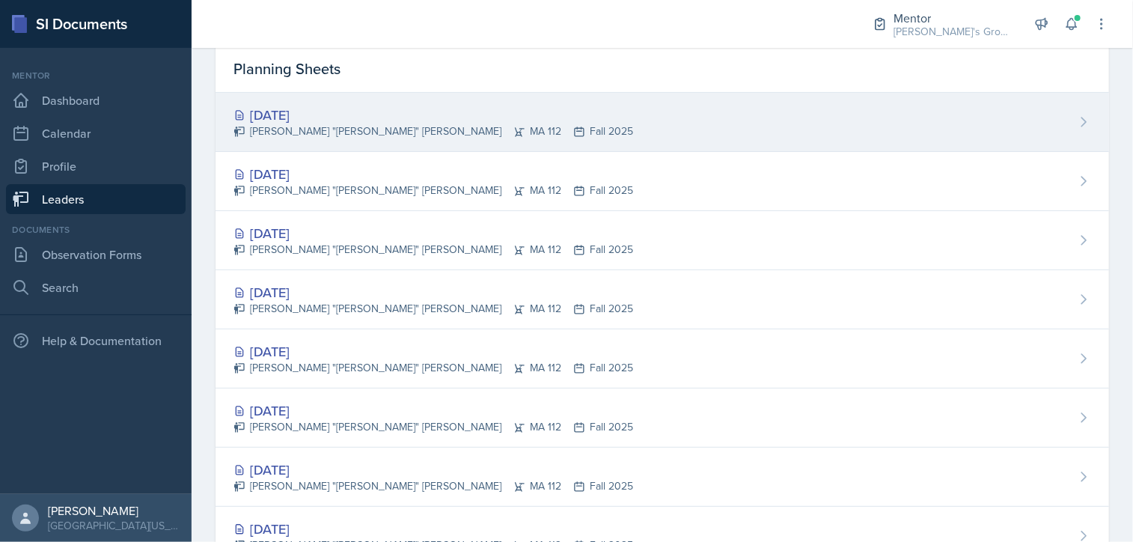
scroll to position [135, 0]
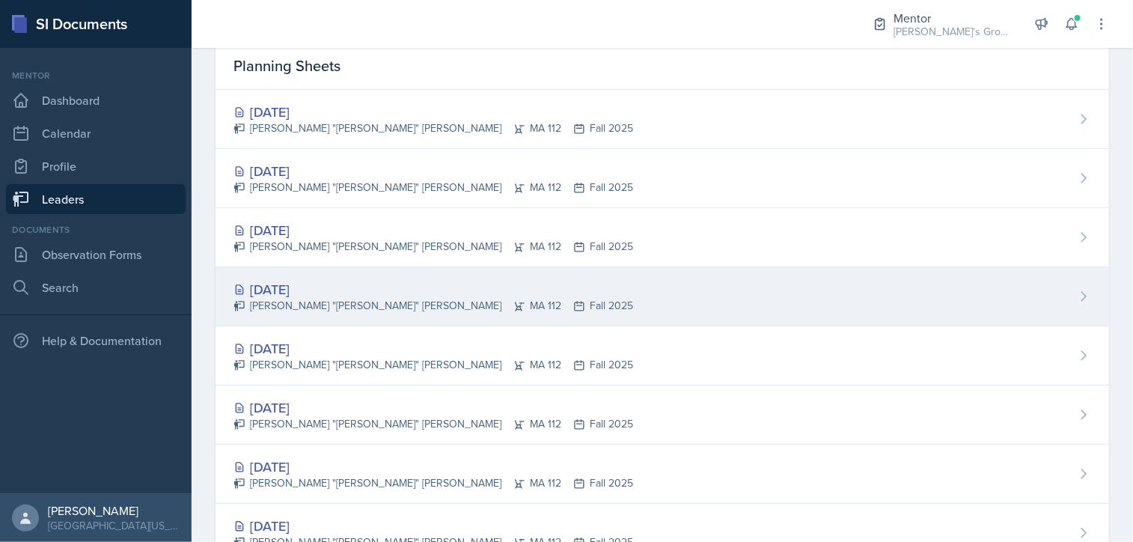
click at [371, 284] on div "[DATE]" at bounding box center [434, 289] width 400 height 20
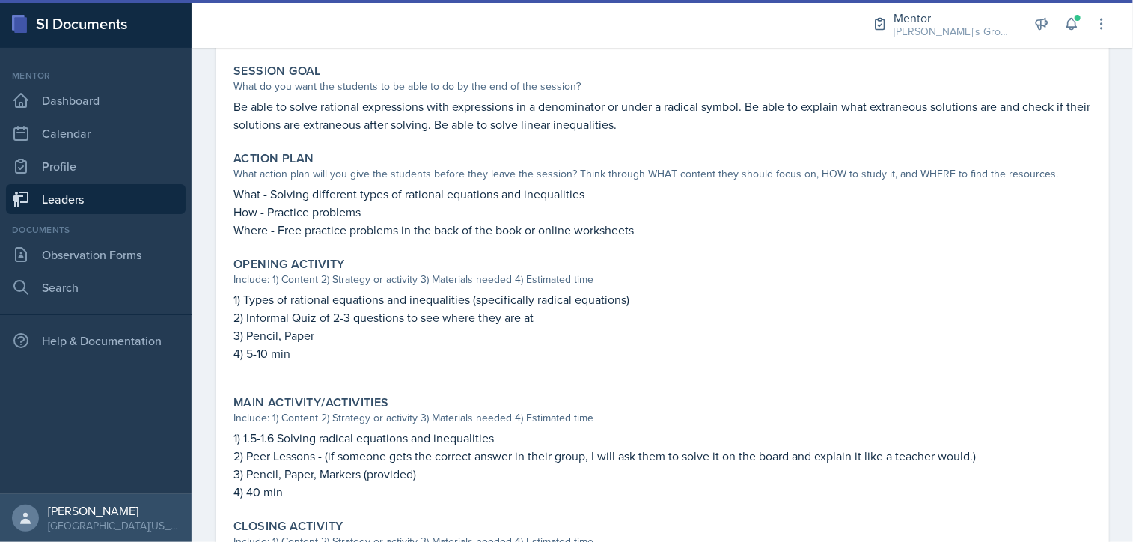
scroll to position [599, 0]
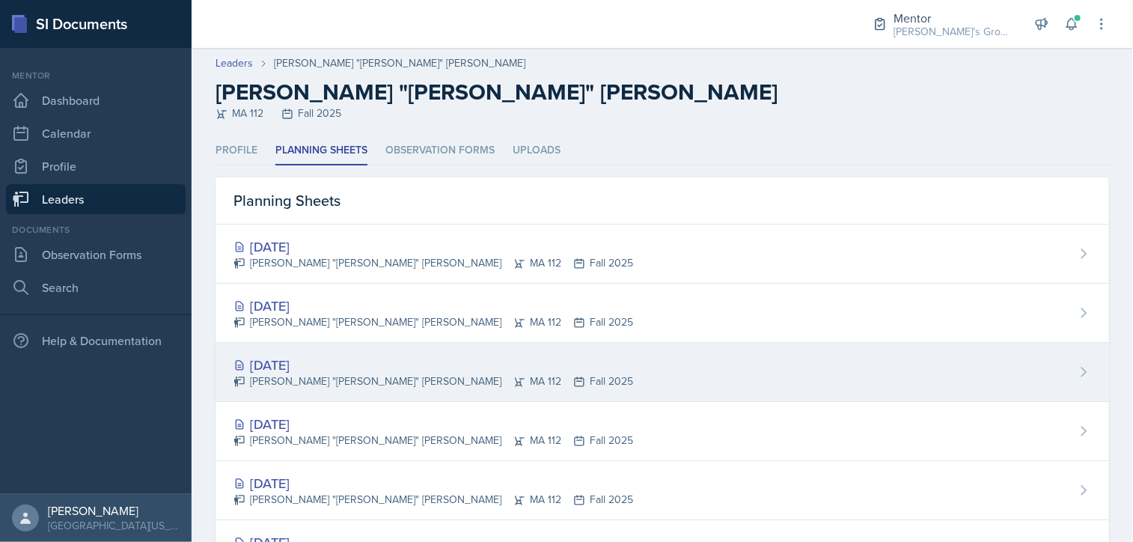
click at [351, 358] on div "[DATE]" at bounding box center [434, 365] width 400 height 20
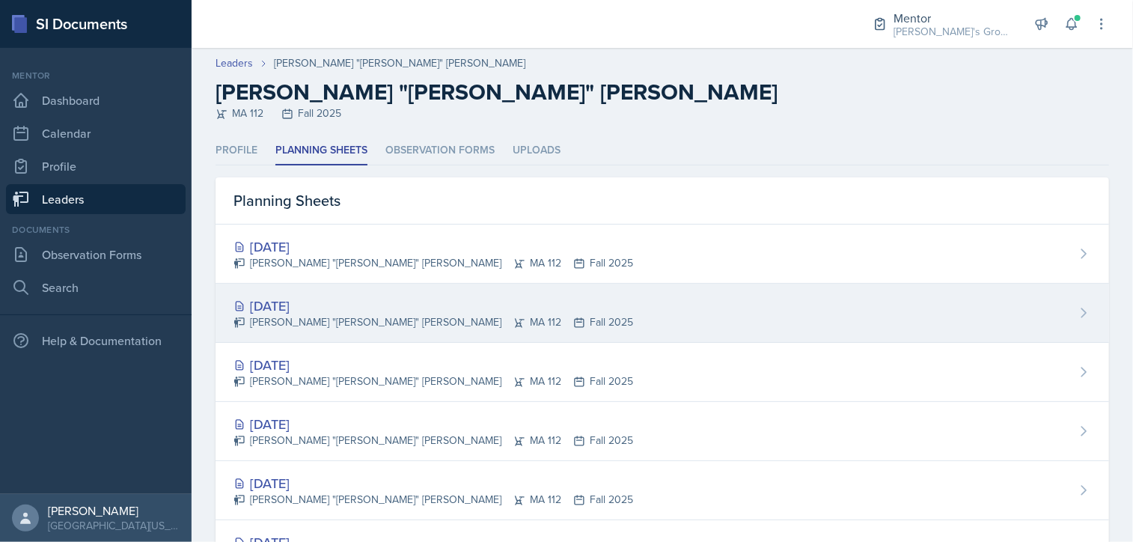
click at [326, 290] on div "[DATE] [PERSON_NAME] "[PERSON_NAME]" [PERSON_NAME] MA 112 Fall 2025" at bounding box center [663, 313] width 894 height 59
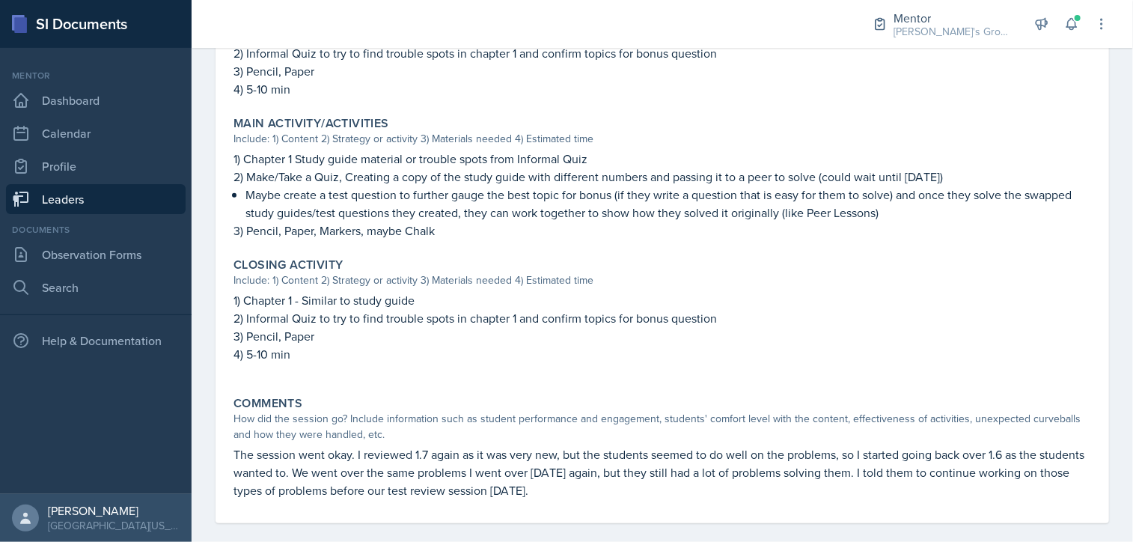
scroll to position [585, 0]
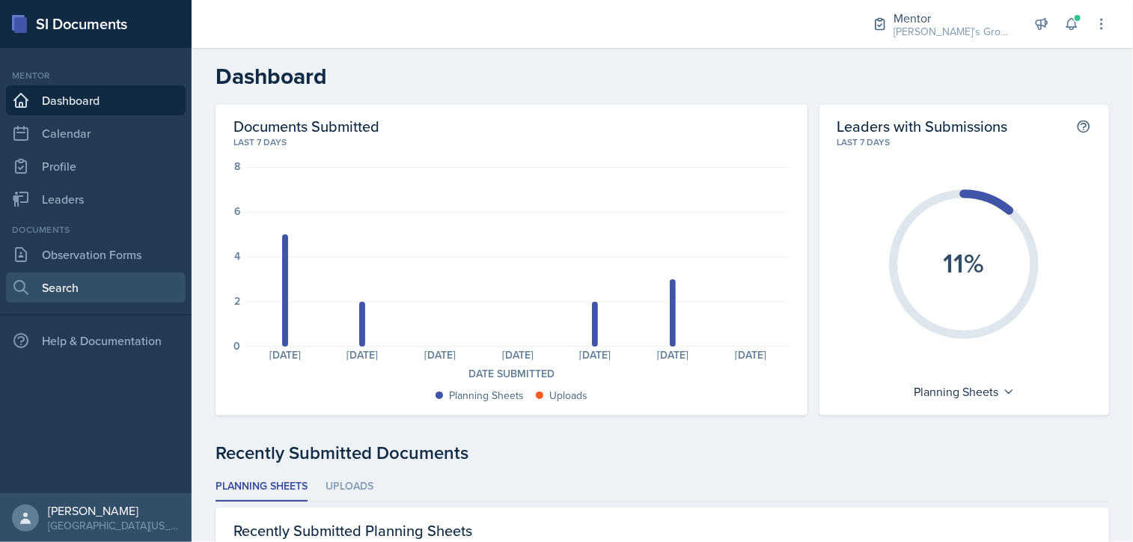
click at [77, 284] on link "Search" at bounding box center [96, 287] width 180 height 30
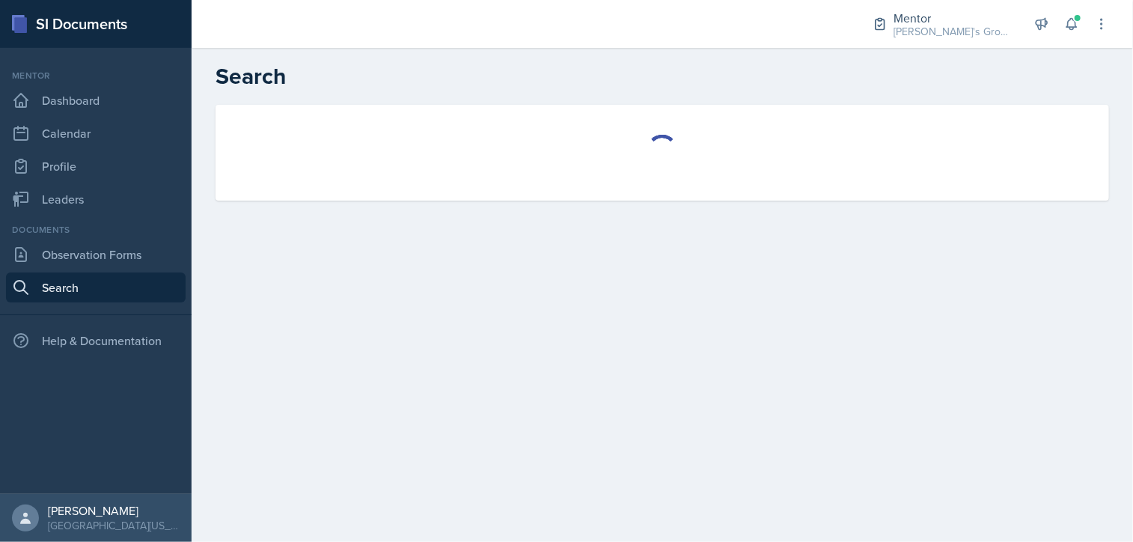
select select "all"
select select "1"
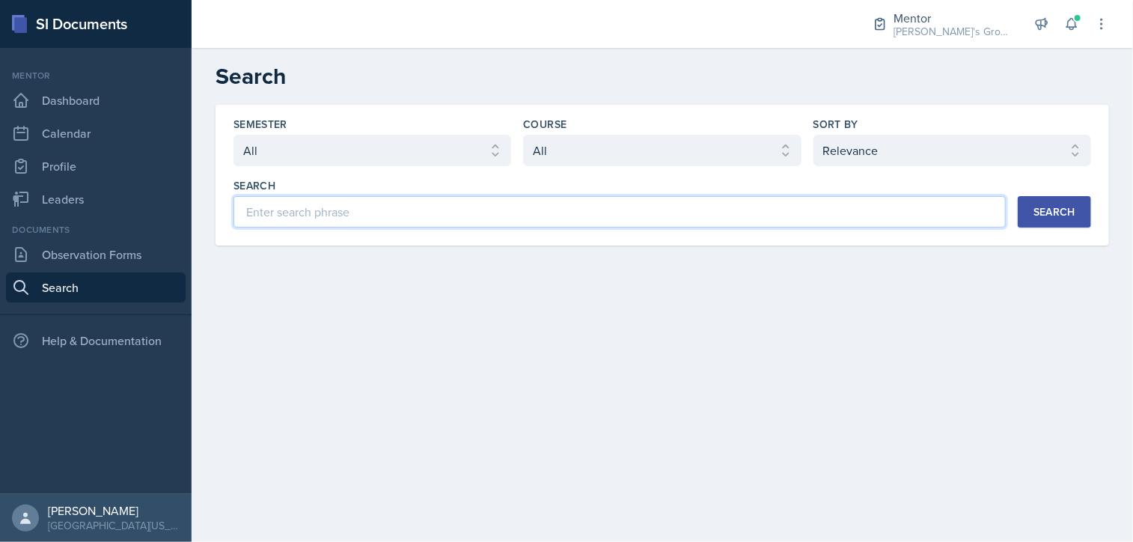
click at [409, 226] on input at bounding box center [620, 211] width 772 height 31
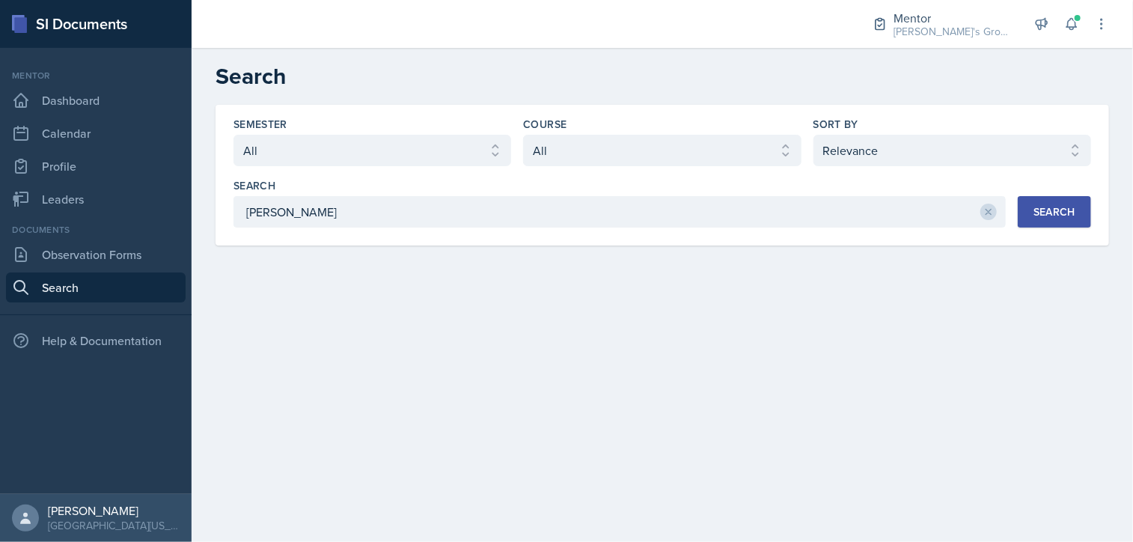
click at [1078, 203] on button "Search" at bounding box center [1054, 211] width 73 height 31
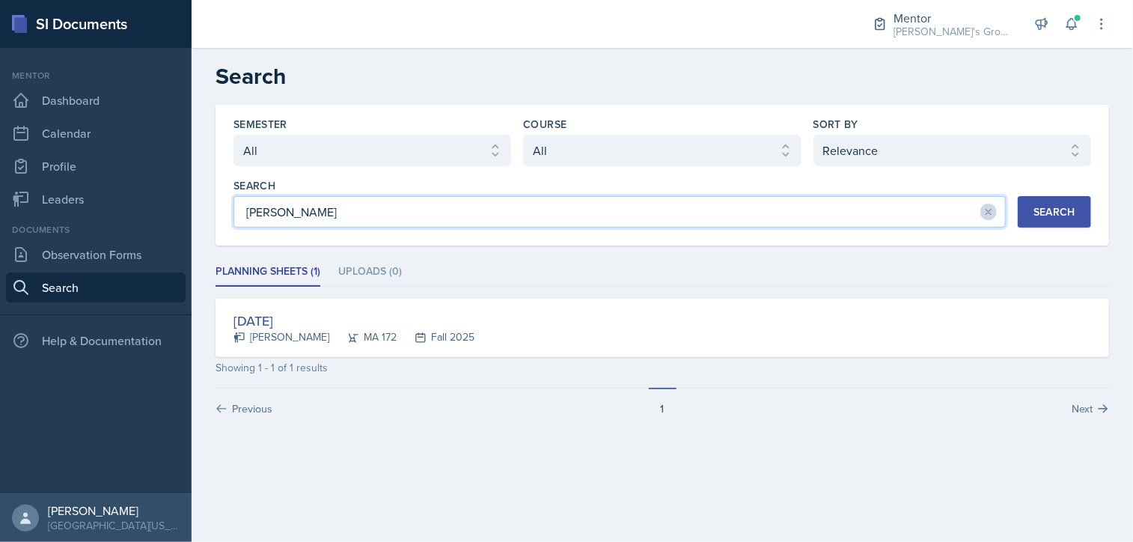
click at [486, 198] on input "kenneth" at bounding box center [620, 211] width 772 height 31
type input "k"
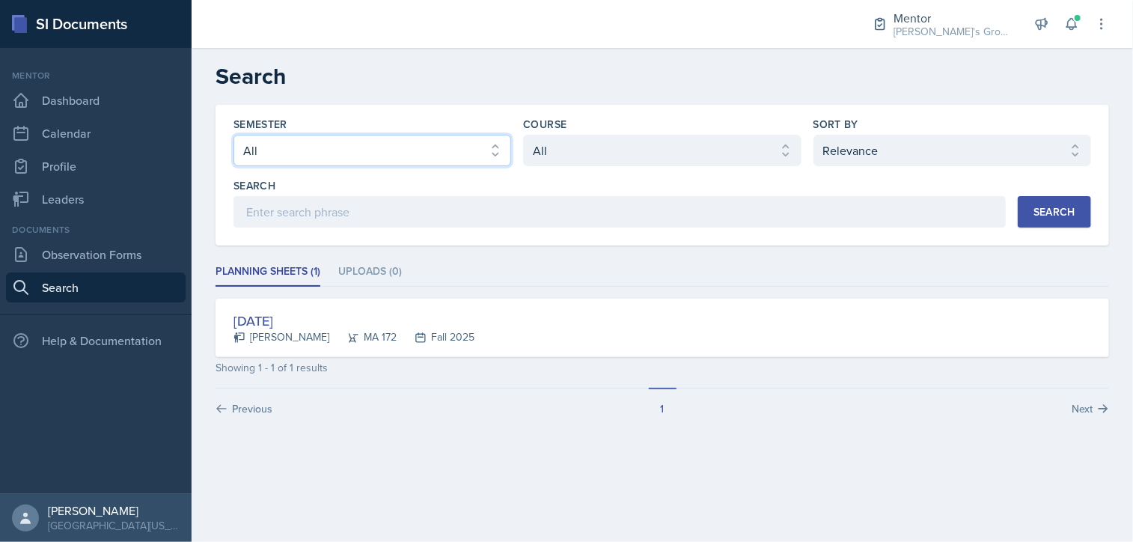
click at [421, 148] on select "Select semester All Fall 2025 Spring 2025 Fall 2024 Spring 2024 Fall 2023 Sprin…" at bounding box center [373, 150] width 278 height 31
select select "19fb88f7-c89b-4031-b5a0-458fd49807a1"
click at [234, 135] on select "Select semester All Fall 2025 Spring 2025 Fall 2024 Spring 2024 Fall 2023 Sprin…" at bounding box center [373, 150] width 278 height 31
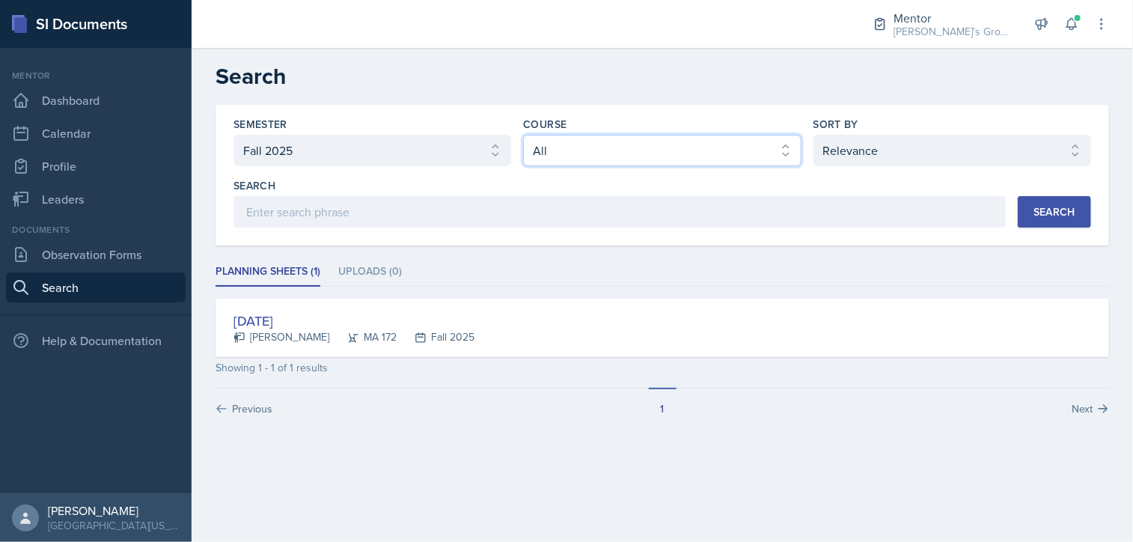
click at [615, 139] on select "Select course All ACC 211 ACC 212 ACC 307 BYS 119 BYS 215 BYS 300 CH 101 CH 121…" at bounding box center [662, 150] width 278 height 31
select select "f8d01100-7420-4830-ae10-cca8828692fd"
click at [523, 135] on select "Select course All ACC 211 ACC 212 ACC 307 BYS 119 BYS 215 BYS 300 CH 101 CH 121…" at bounding box center [662, 150] width 278 height 31
click at [1049, 223] on button "Search" at bounding box center [1054, 211] width 73 height 31
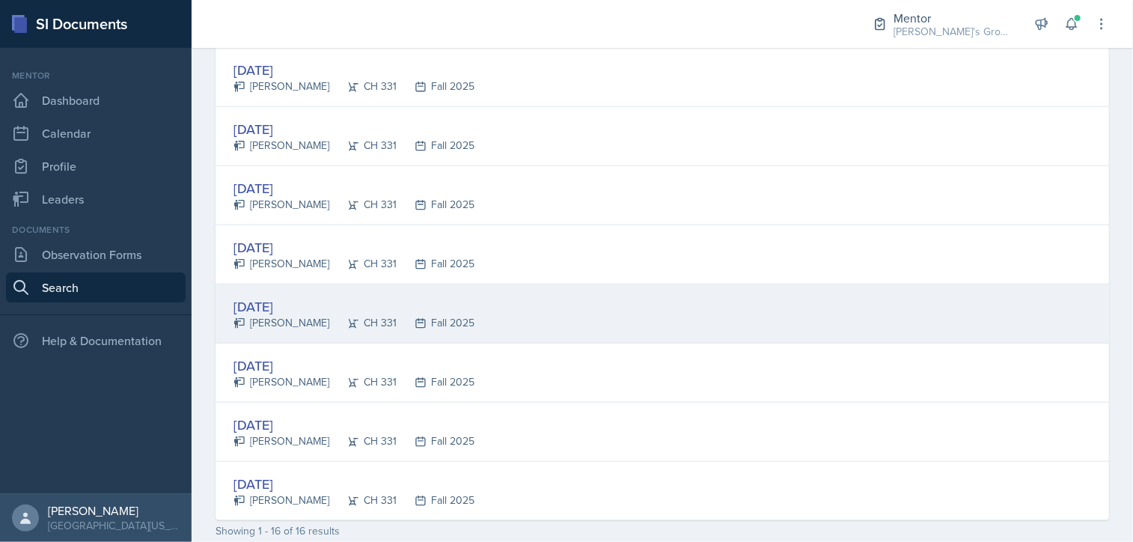
scroll to position [739, 0]
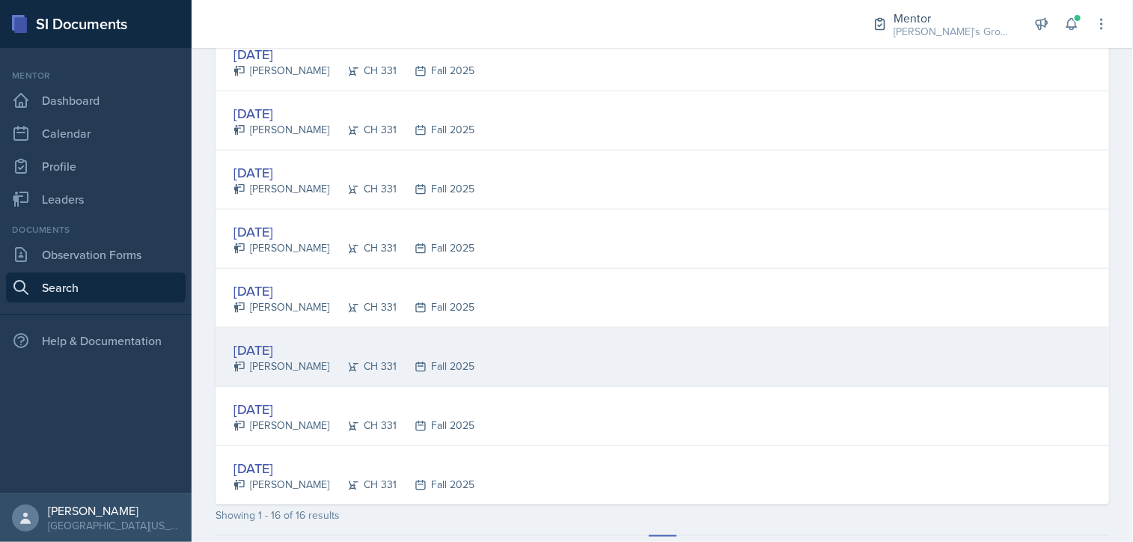
click at [617, 361] on div "Sep 23rd, 2025 Kenneth Figueroa CH 331 Fall 2025" at bounding box center [663, 357] width 894 height 59
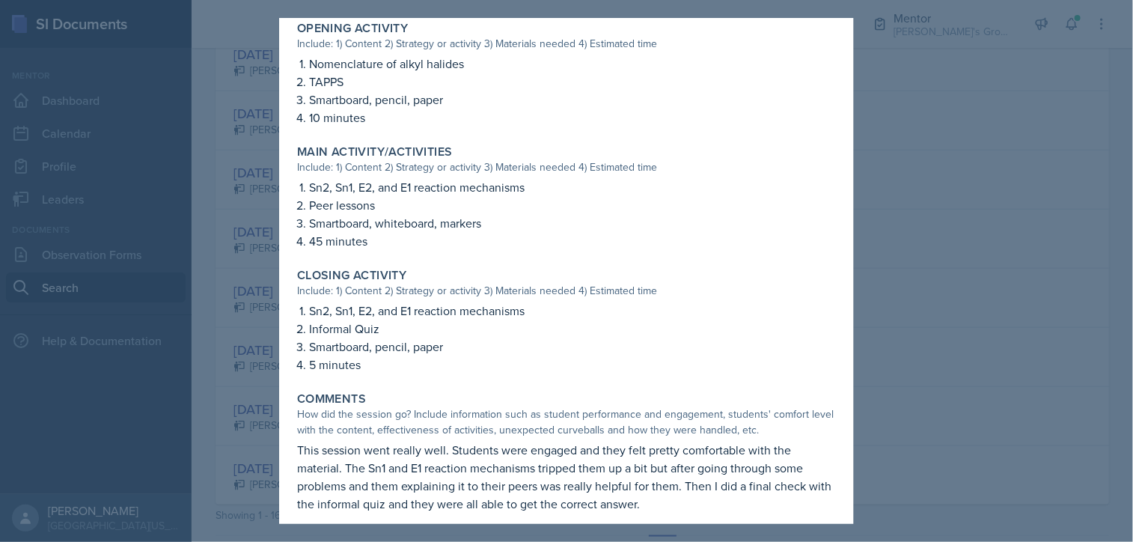
scroll to position [452, 0]
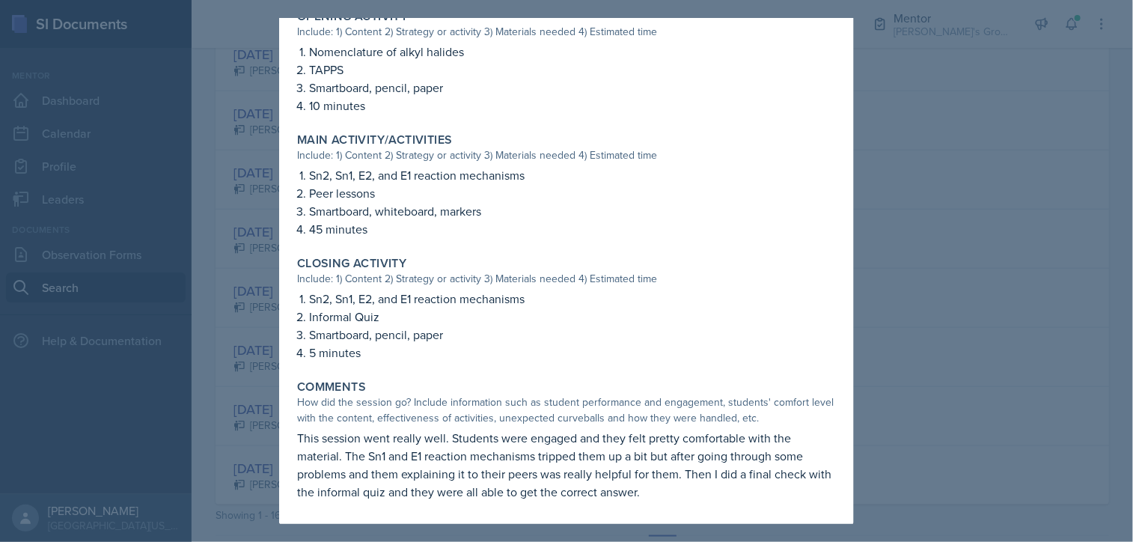
click at [903, 291] on div at bounding box center [566, 271] width 1133 height 542
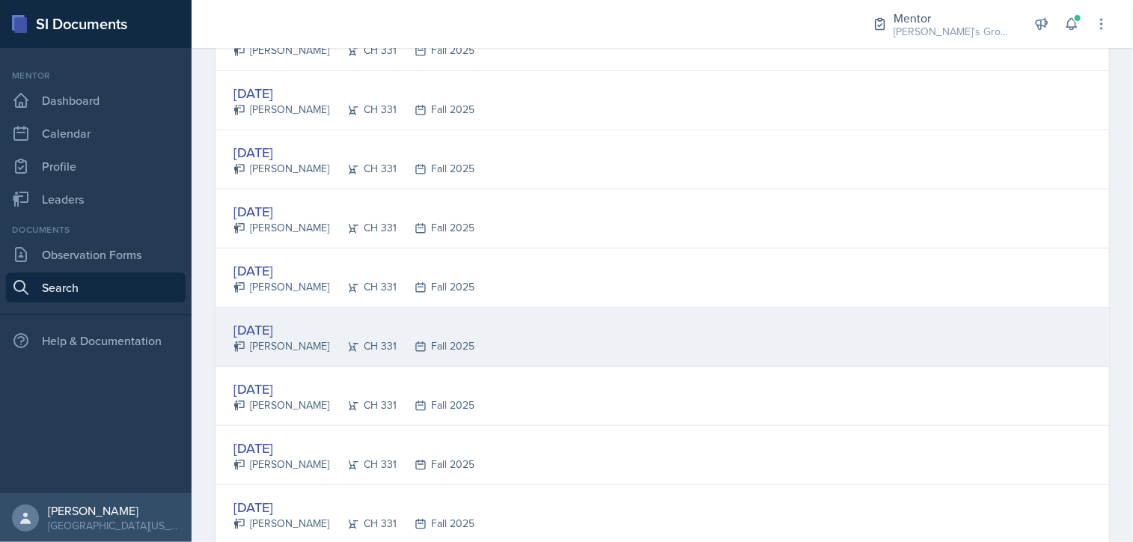
scroll to position [793, 0]
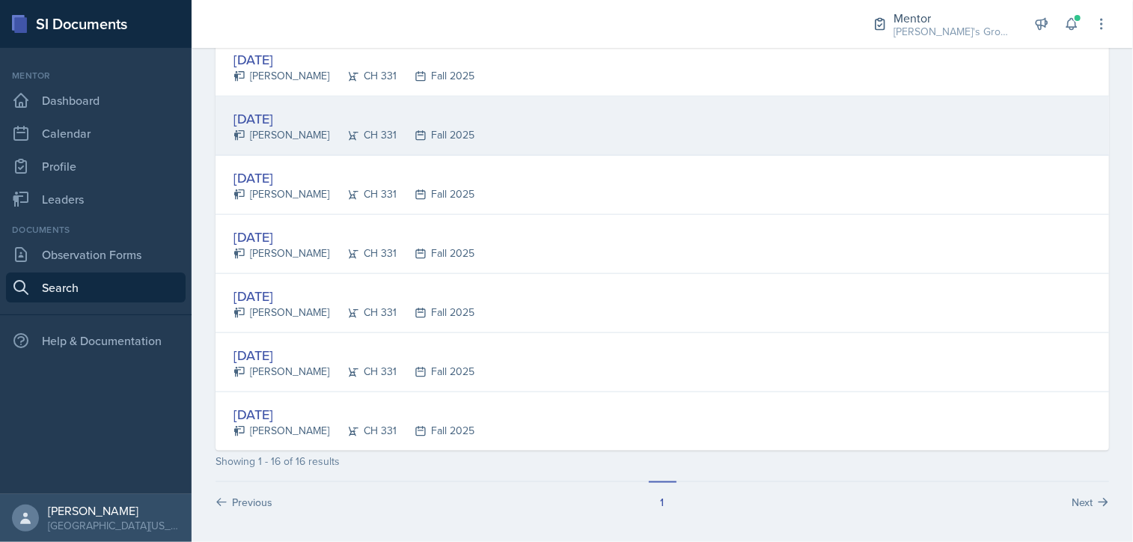
click at [509, 134] on div "Sep 25th, 2025 Kenneth Figueroa CH 331 Fall 2025" at bounding box center [663, 126] width 894 height 59
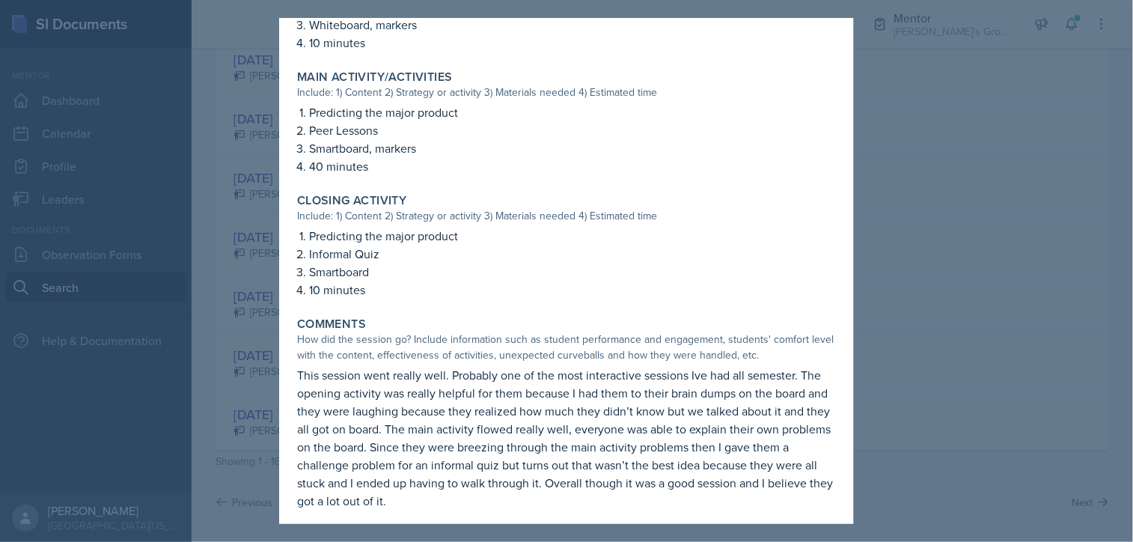
scroll to position [524, 0]
